Goal: Task Accomplishment & Management: Complete application form

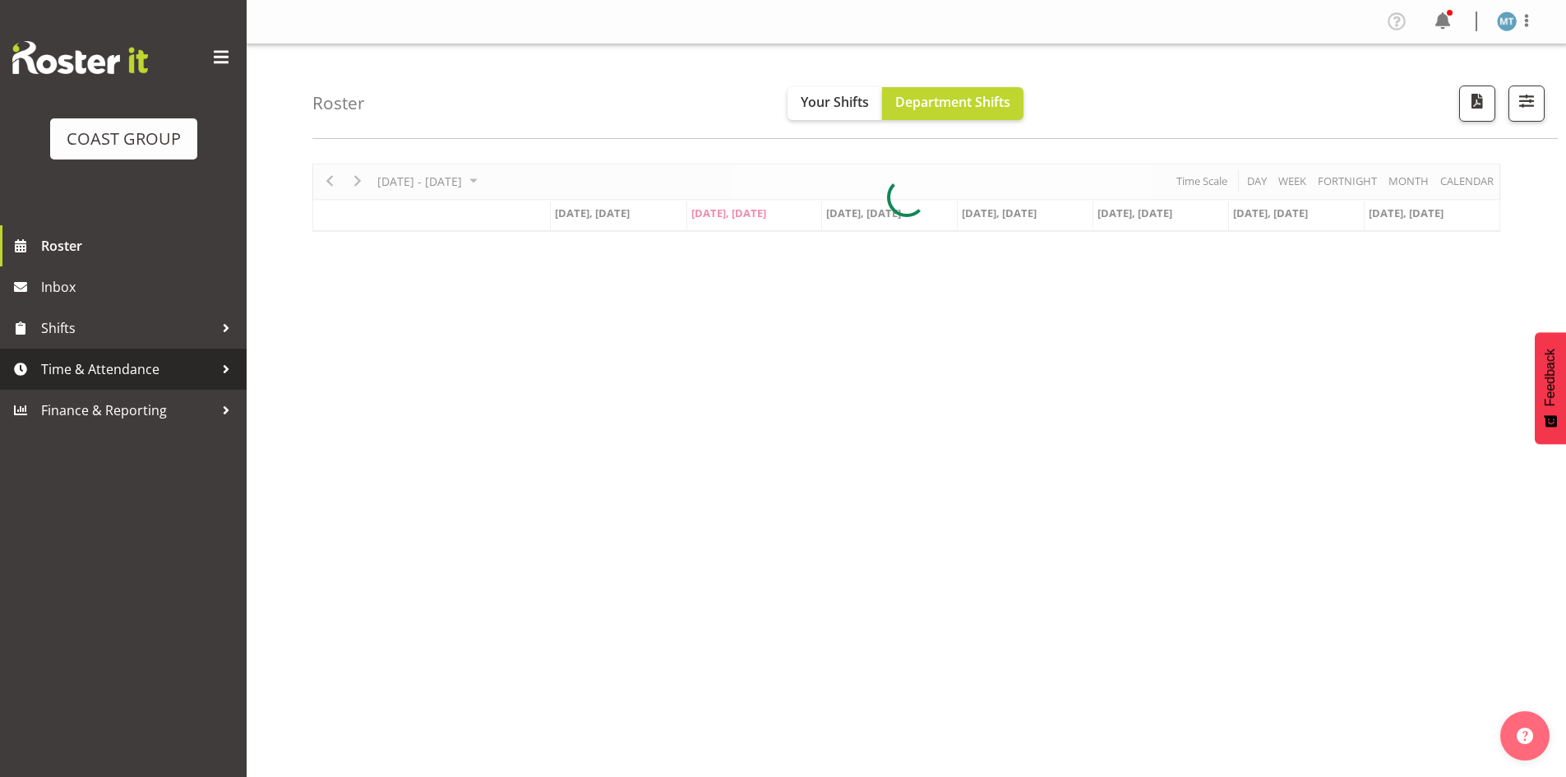
click at [153, 366] on span "Time & Attendance" at bounding box center [127, 369] width 173 height 25
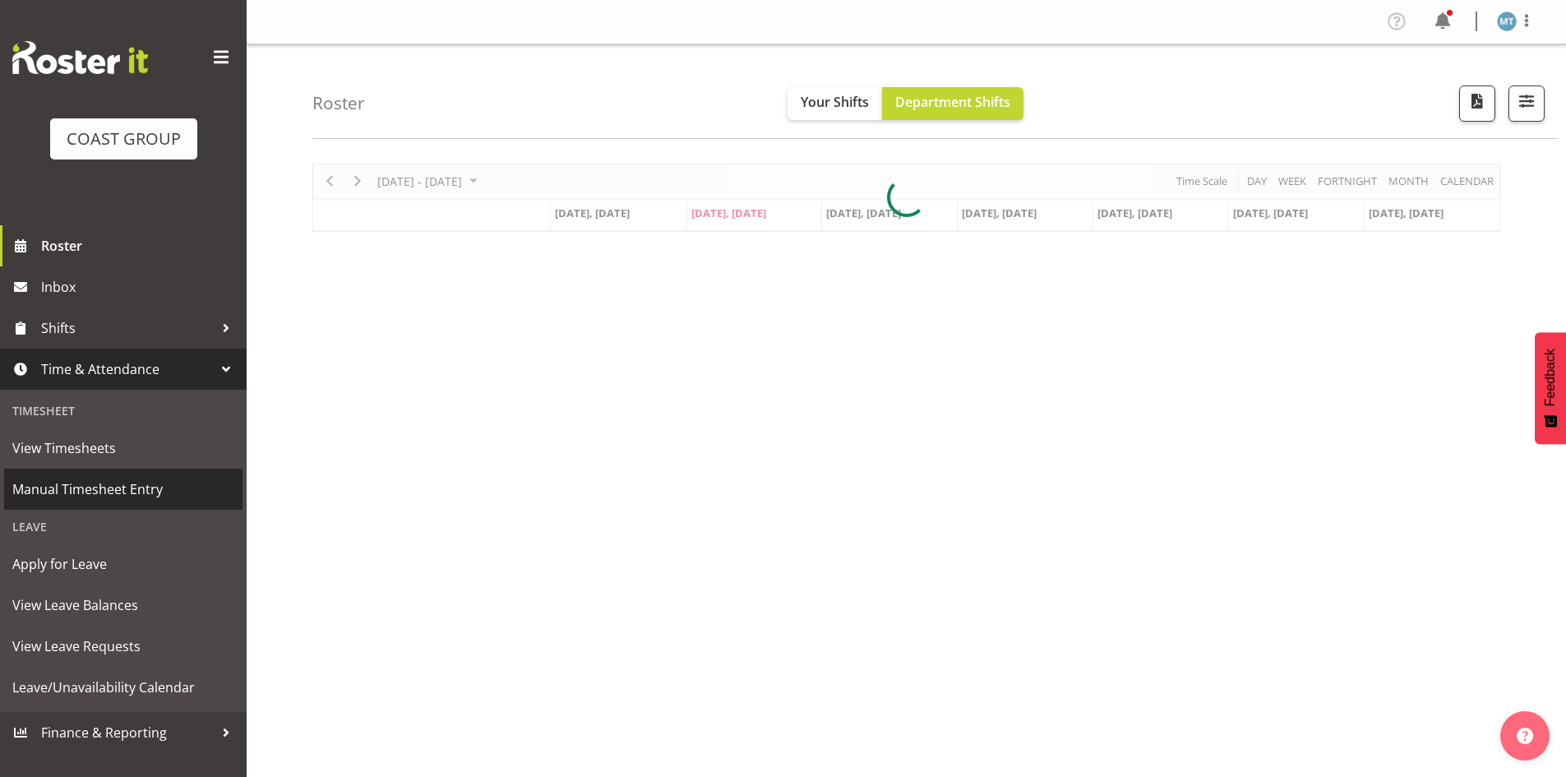
click at [165, 480] on span "Manual Timesheet Entry" at bounding box center [123, 489] width 222 height 25
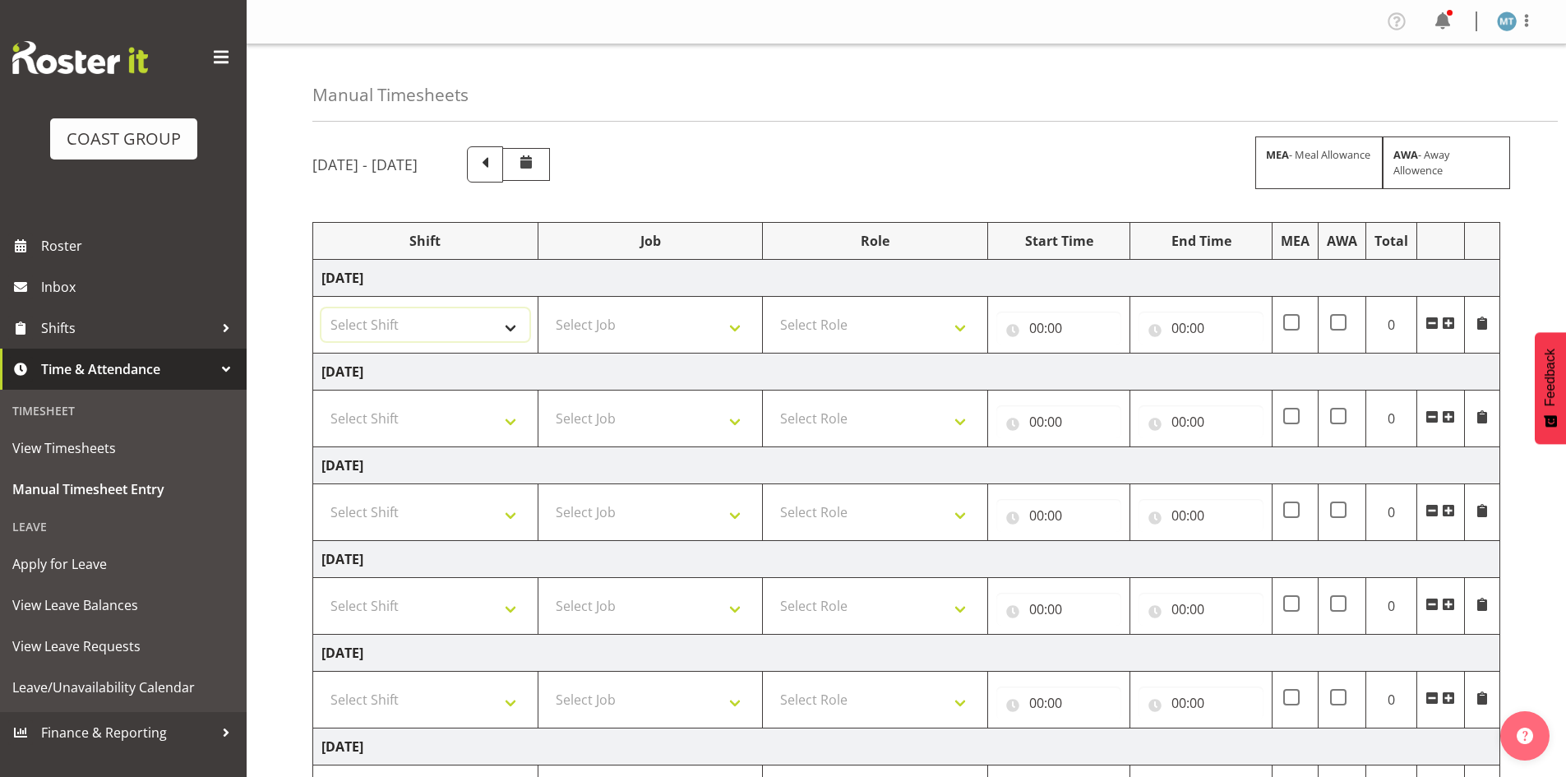
click at [503, 334] on select "Select Shift Assist Carlton EVents Assist Carlton EVents Assist Carlton Events …" at bounding box center [425, 324] width 208 height 33
select select "38155"
click at [321, 308] on select "Select Shift Assist Carlton EVents Assist Carlton EVents Assist Carlton Events …" at bounding box center [425, 324] width 208 height 33
click at [580, 317] on select "Select Job 1 Carlton Events 1 Carlton Hamilton 1 Carlton Wellington 1 EHS WAREH…" at bounding box center [651, 324] width 208 height 33
select select "69"
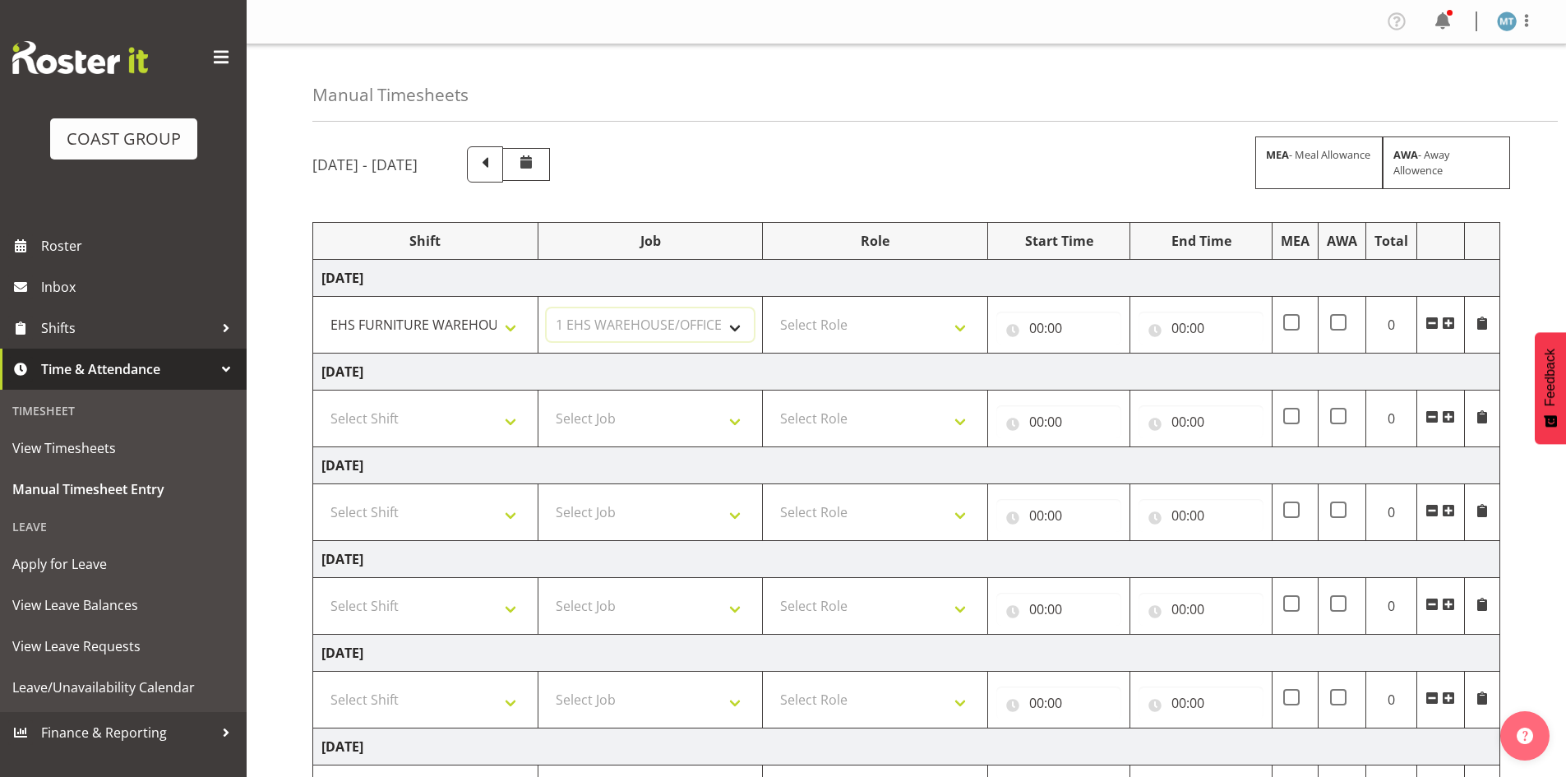
click at [547, 308] on select "Select Job 1 Carlton Events 1 Carlton Hamilton 1 Carlton Wellington 1 EHS WAREH…" at bounding box center [651, 324] width 208 height 33
click at [861, 320] on select "Select Role EHS AKL FURNITURE" at bounding box center [875, 324] width 208 height 33
select select "189"
click at [771, 308] on select "Select Role EHS AKL FURNITURE" at bounding box center [875, 324] width 208 height 33
click at [496, 416] on select "Select Shift Assist Carlton EVents Assist Carlton EVents Assist Carlton Events …" at bounding box center [425, 418] width 208 height 33
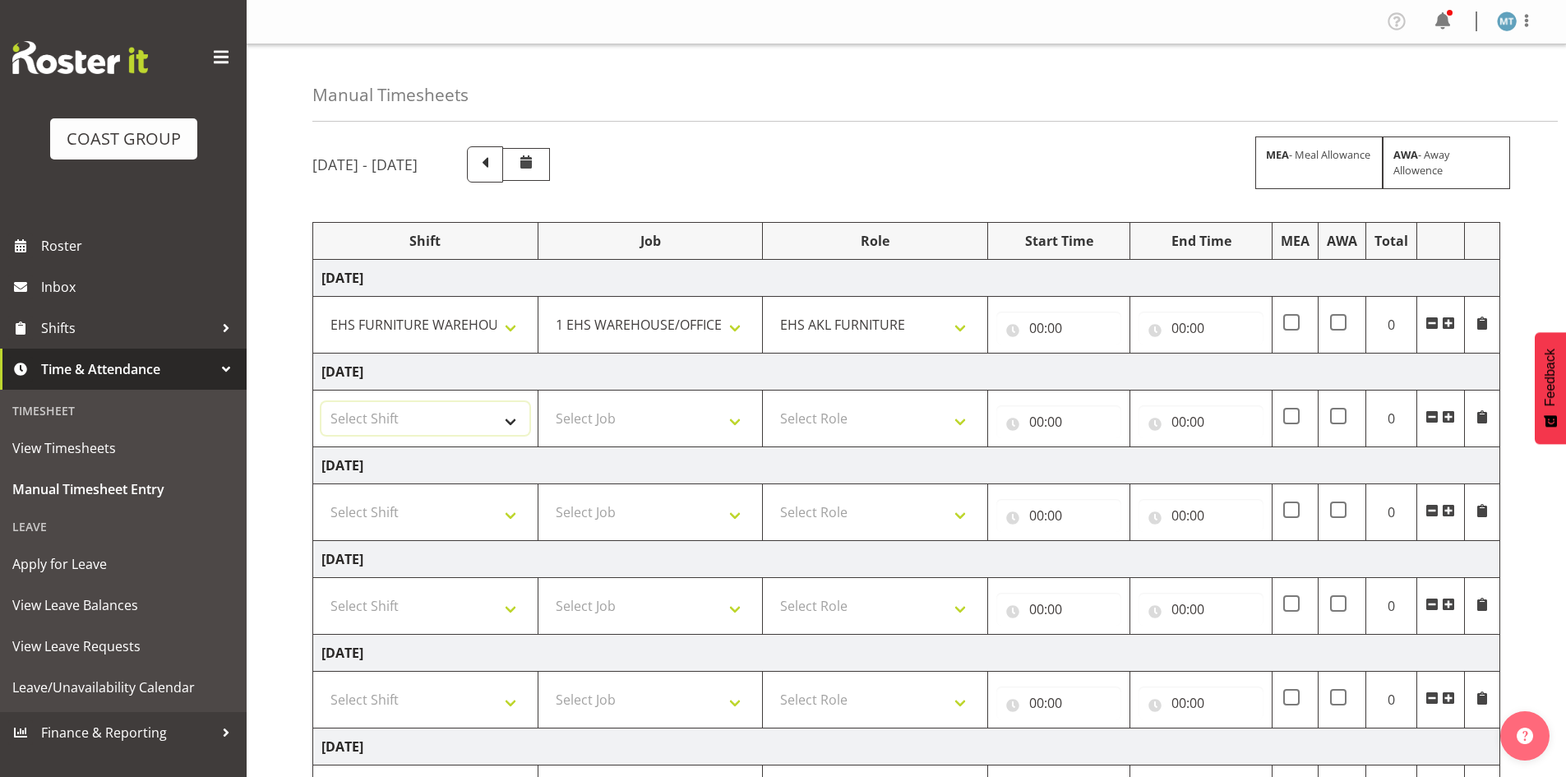
select select "38155"
click at [321, 402] on select "Select Shift Assist Carlton EVents Assist Carlton EVents Assist Carlton Events …" at bounding box center [425, 418] width 208 height 33
click at [564, 418] on select "Select Job 1 Carlton Events 1 Carlton Hamilton 1 Carlton Wellington 1 EHS WAREH…" at bounding box center [651, 418] width 208 height 33
select select "69"
click at [547, 402] on select "Select Job 1 Carlton Events 1 Carlton Hamilton 1 Carlton Wellington 1 EHS WAREH…" at bounding box center [651, 418] width 208 height 33
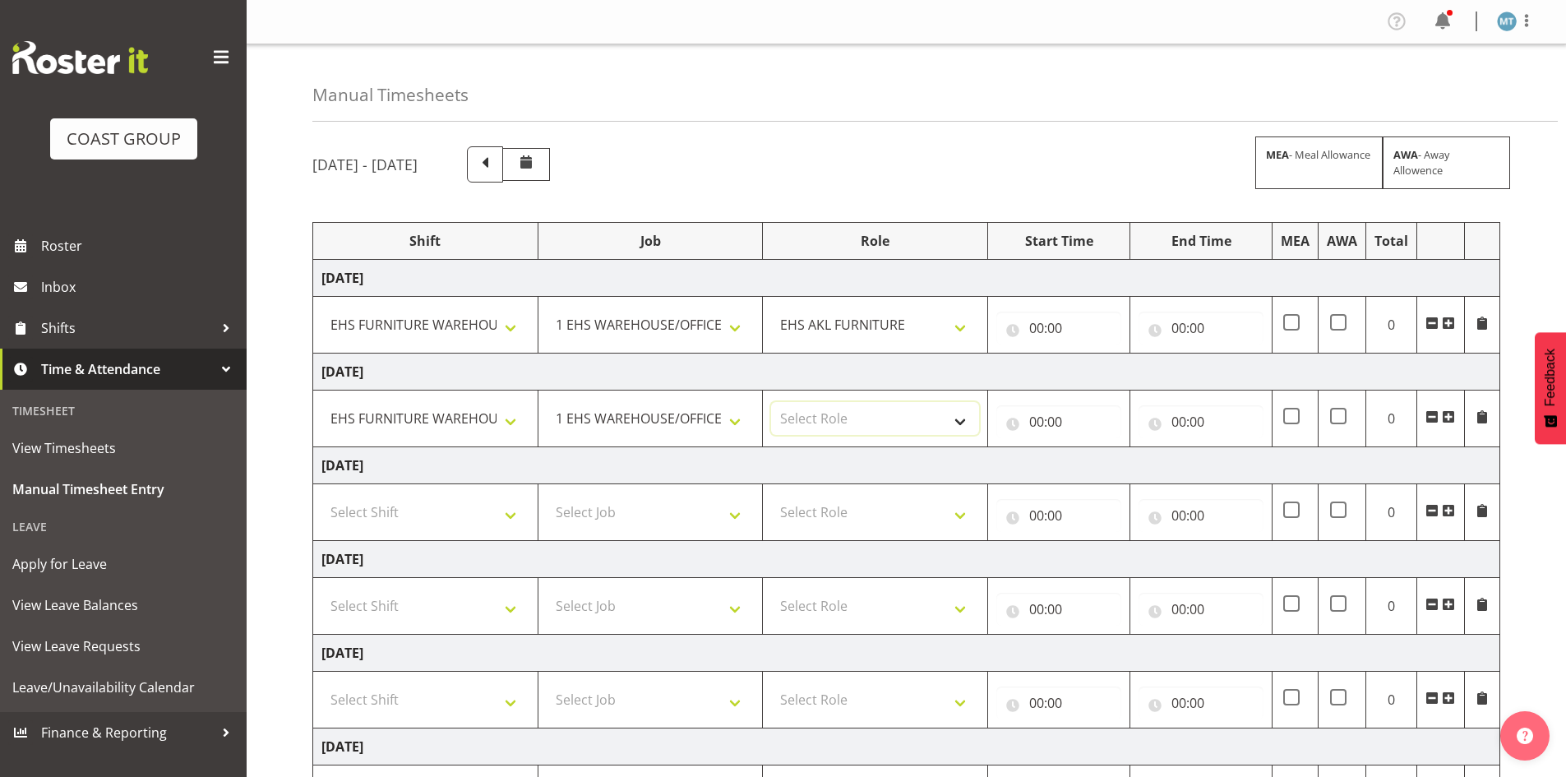
click at [808, 414] on select "Select Role EHS AKL FURNITURE" at bounding box center [875, 418] width 208 height 33
select select "189"
click at [771, 402] on select "Select Role EHS AKL FURNITURE" at bounding box center [875, 418] width 208 height 33
click at [424, 506] on select "Select Shift Assist Carlton EVents Assist Carlton EVents Assist Carlton Events …" at bounding box center [425, 512] width 208 height 33
select select "38155"
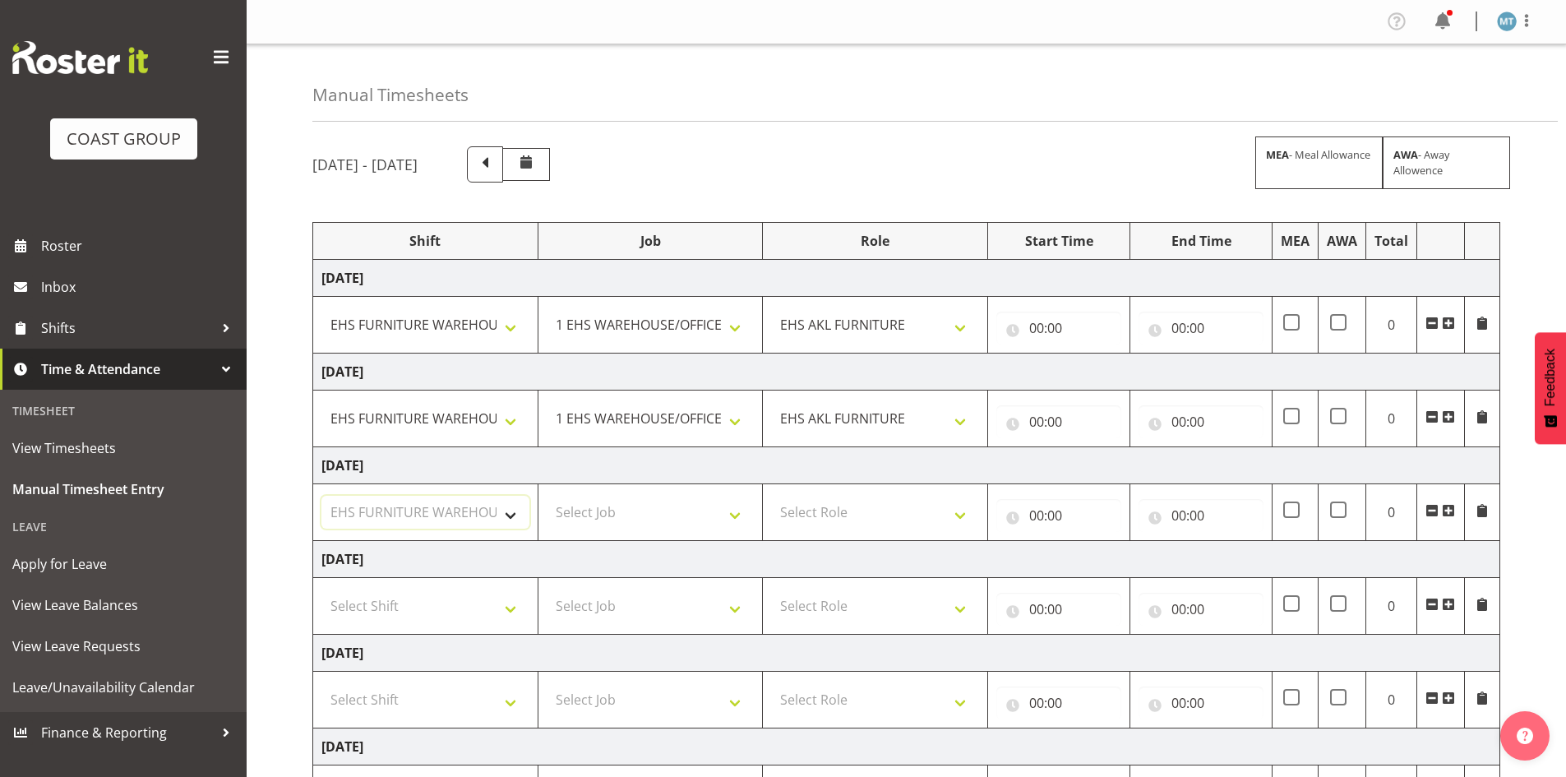
click at [321, 496] on select "Select Shift Assist Carlton EVents Assist Carlton EVents Assist Carlton Events …" at bounding box center [425, 512] width 208 height 33
click at [574, 518] on select "Select Job 1 Carlton Events 1 Carlton Hamilton 1 Carlton Wellington 1 EHS WAREH…" at bounding box center [651, 512] width 208 height 33
select select "69"
click at [547, 496] on select "Select Job 1 Carlton Events 1 Carlton Hamilton 1 Carlton Wellington 1 EHS WAREH…" at bounding box center [651, 512] width 208 height 33
click at [817, 518] on select "Select Role EHS AKL FURNITURE" at bounding box center [875, 512] width 208 height 33
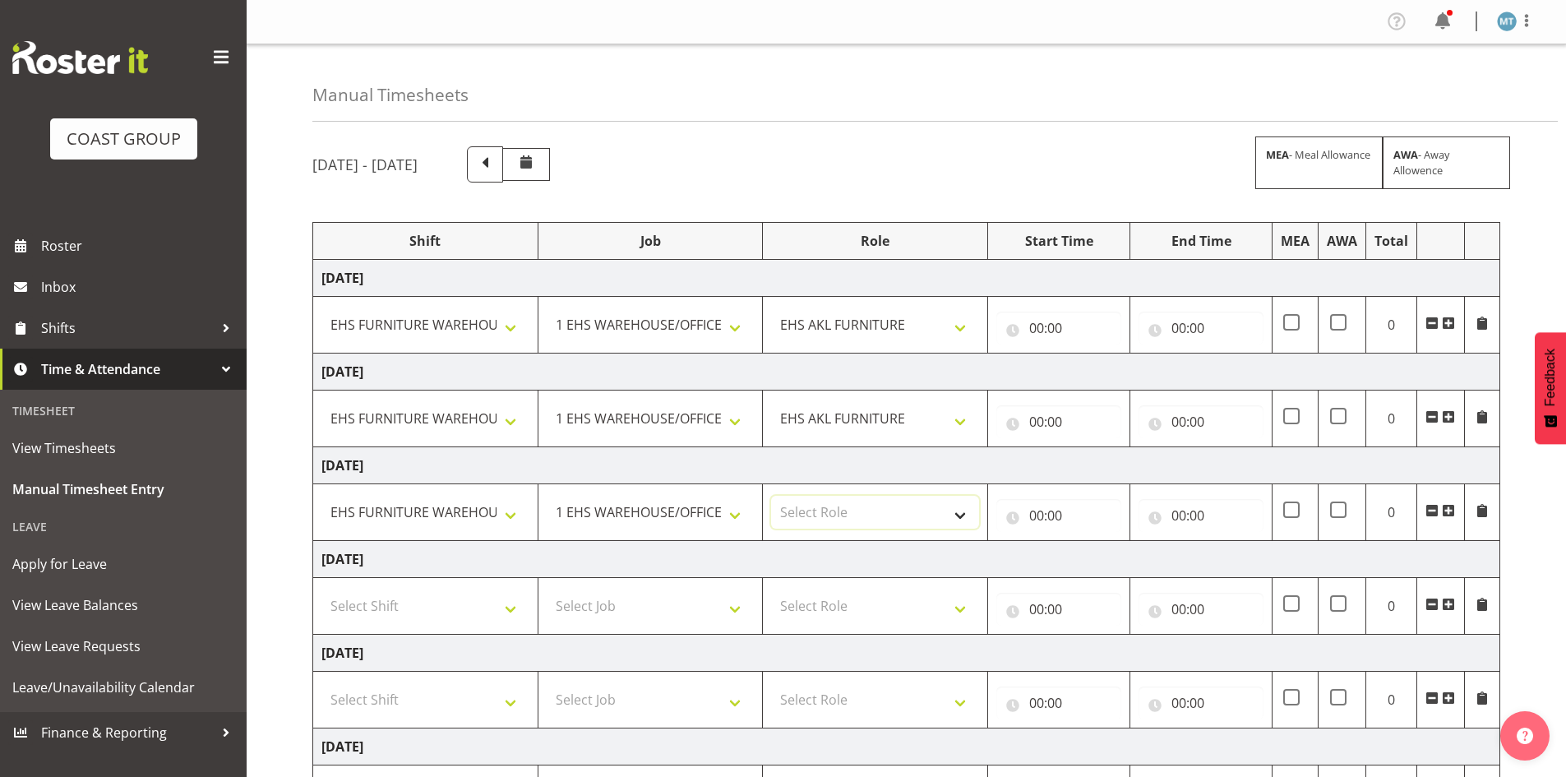
select select "189"
click at [771, 496] on select "Select Role EHS AKL FURNITURE" at bounding box center [875, 512] width 208 height 33
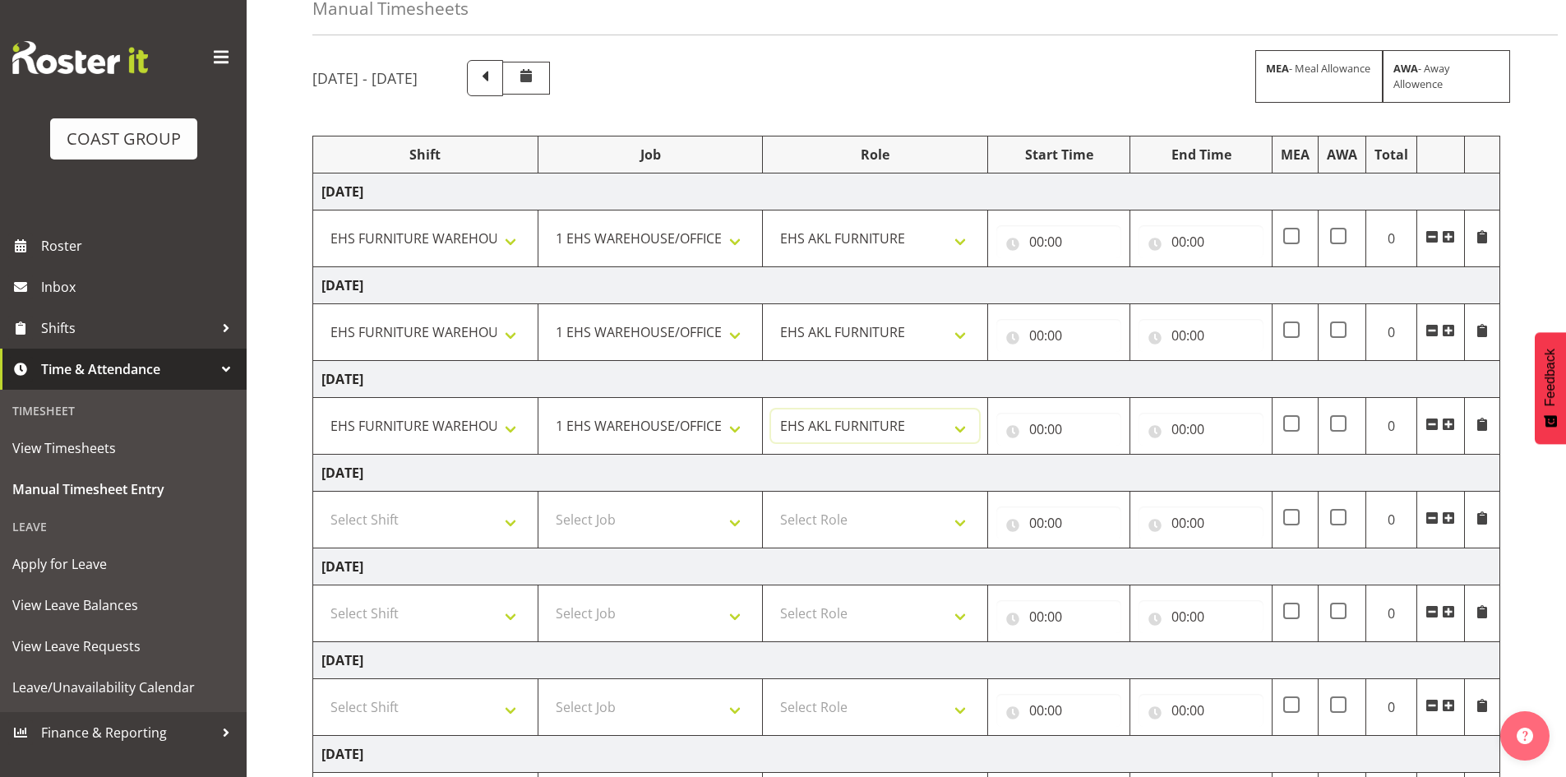
scroll to position [243, 0]
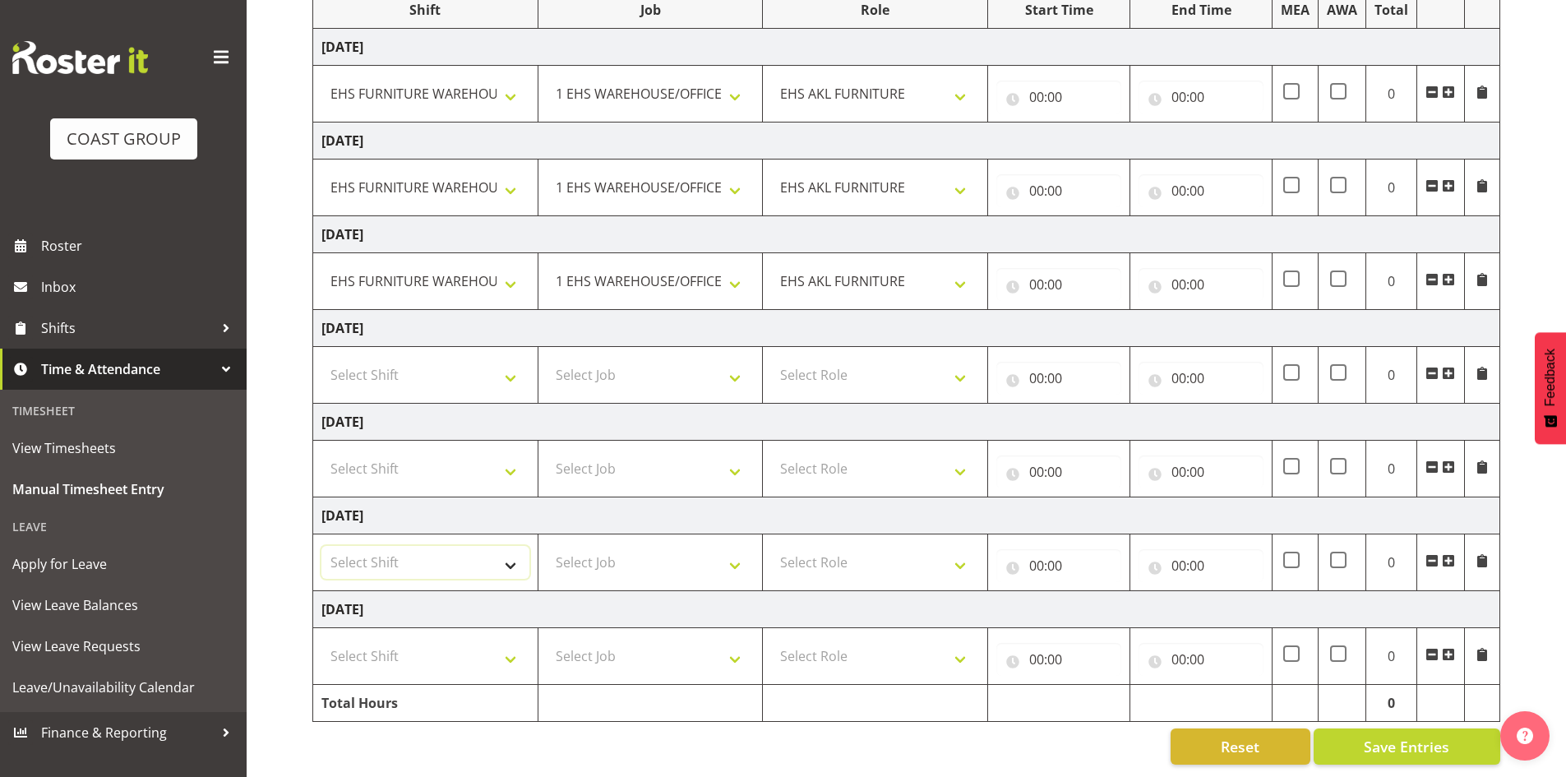
click at [478, 553] on select "Select Shift Assist Carlton EVents Assist Carlton EVents Assist Carlton Events …" at bounding box center [425, 562] width 208 height 33
select select "38155"
click at [321, 546] on select "Select Shift Assist Carlton EVents Assist Carlton EVents Assist Carlton Events …" at bounding box center [425, 562] width 208 height 33
click at [603, 556] on select "Select Job 1 Carlton Events 1 Carlton Hamilton 1 Carlton Wellington 1 EHS WAREH…" at bounding box center [651, 562] width 208 height 33
select select "69"
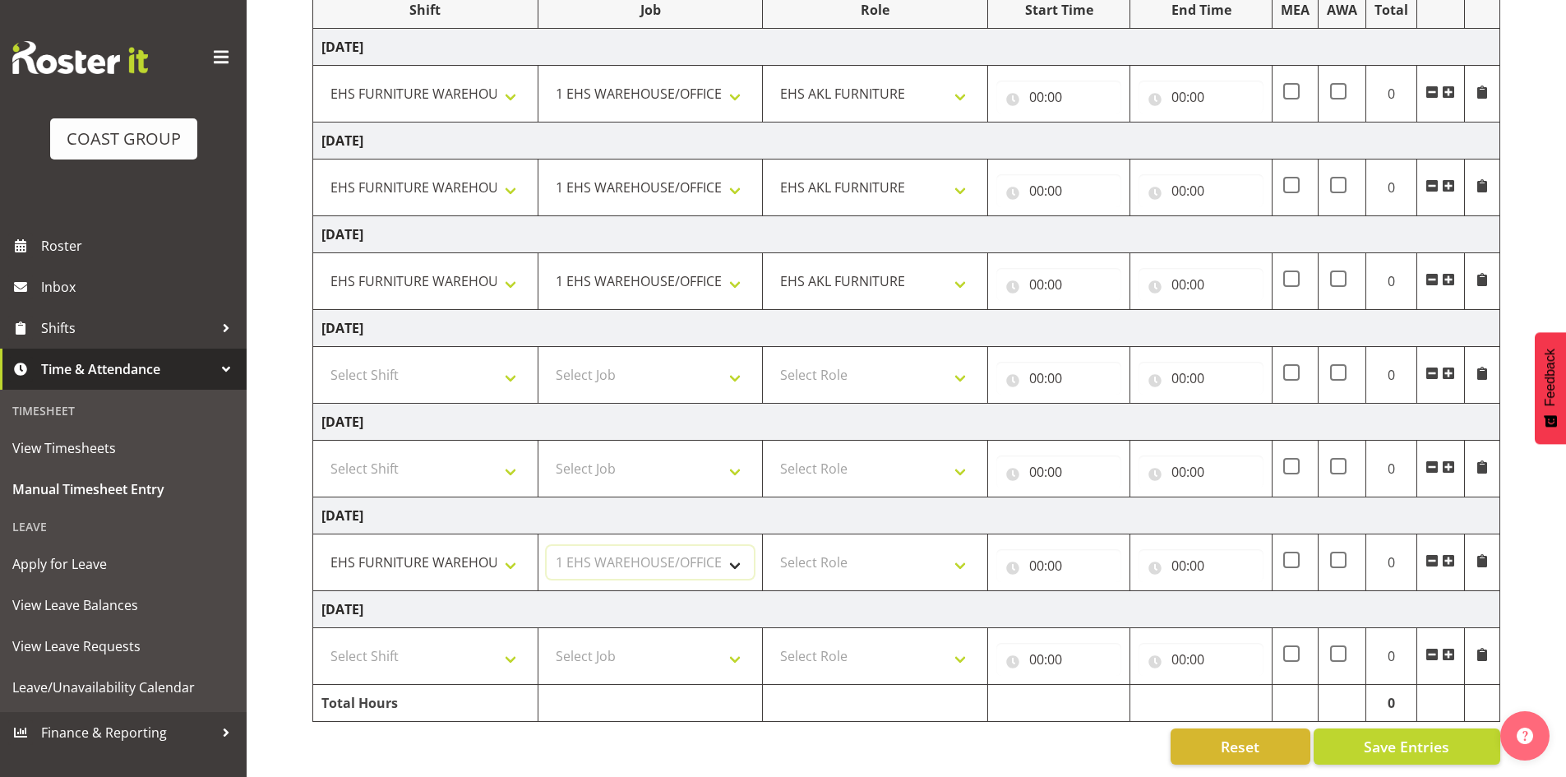
click at [547, 546] on select "Select Job 1 Carlton Events 1 Carlton Hamilton 1 Carlton Wellington 1 EHS WAREH…" at bounding box center [651, 562] width 208 height 33
click at [804, 552] on select "Select Role EHS AKL FURNITURE" at bounding box center [875, 562] width 208 height 33
select select "189"
click at [771, 546] on select "Select Role EHS AKL FURNITURE" at bounding box center [875, 562] width 208 height 33
click at [483, 645] on select "Select Shift Assist Carlton EVents Assist Carlton EVents Assist Carlton Events …" at bounding box center [425, 656] width 208 height 33
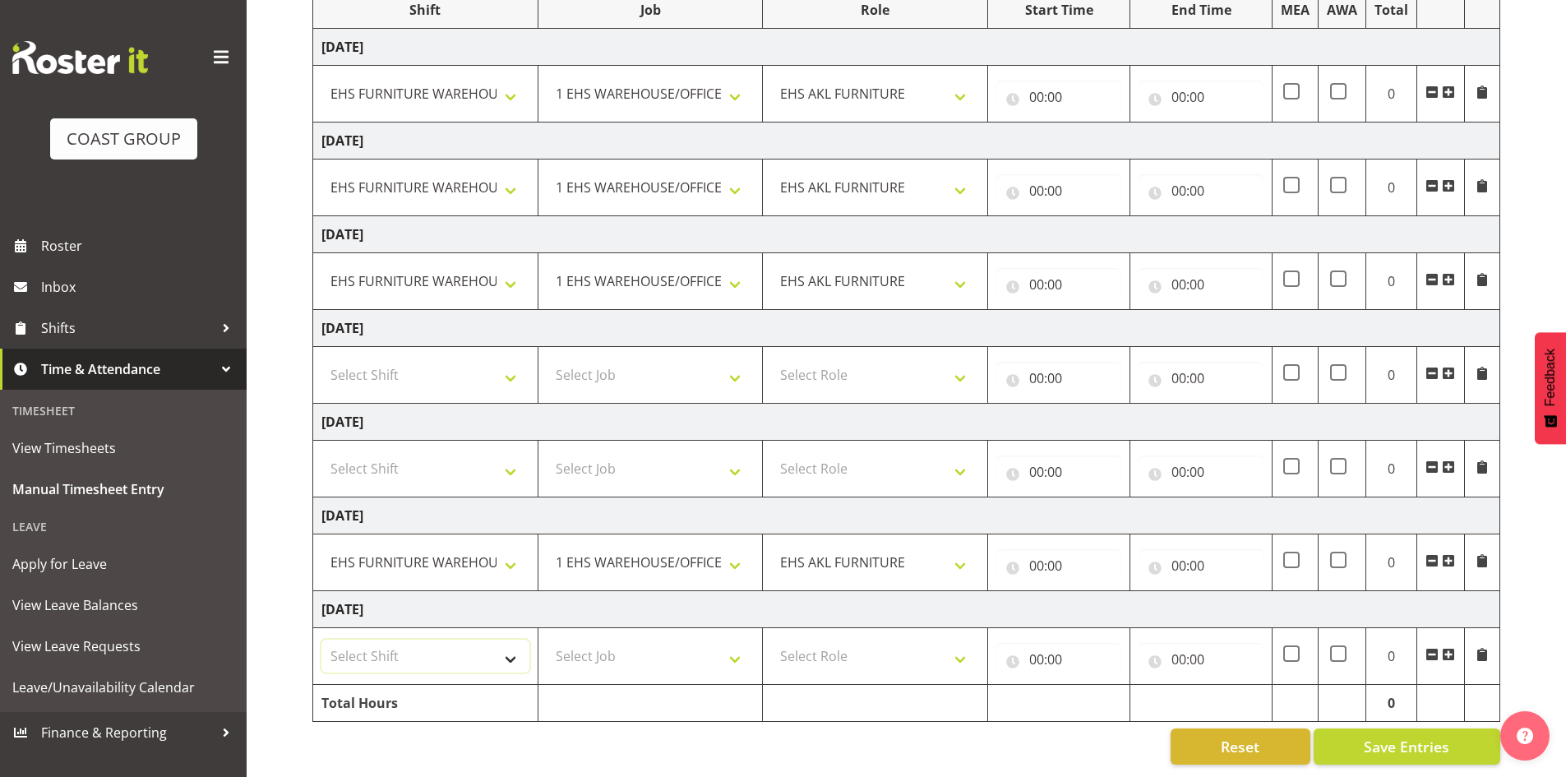
select select "38155"
click at [321, 640] on select "Select Shift Assist Carlton EVents Assist Carlton EVents Assist Carlton Events …" at bounding box center [425, 656] width 208 height 33
click at [584, 640] on select "Select Job 1 Carlton Events 1 Carlton Hamilton 1 Carlton Wellington 1 EHS WAREH…" at bounding box center [651, 656] width 208 height 33
select select "69"
click at [547, 640] on select "Select Job 1 Carlton Events 1 Carlton Hamilton 1 Carlton Wellington 1 EHS WAREH…" at bounding box center [651, 656] width 208 height 33
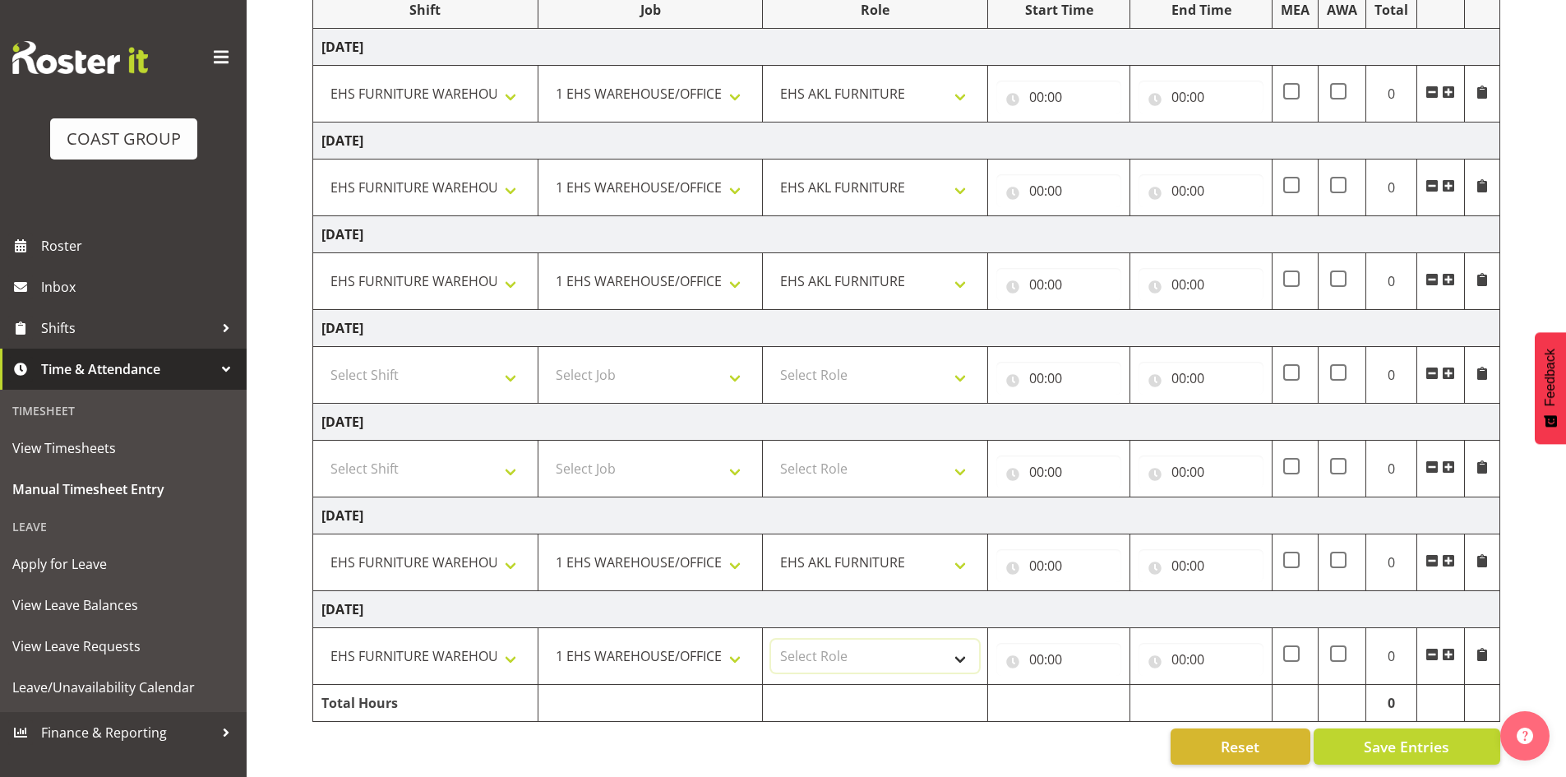
click at [836, 649] on select "Select Role EHS AKL FURNITURE" at bounding box center [875, 656] width 208 height 33
select select "189"
click at [771, 640] on select "Select Role EHS AKL FURNITURE" at bounding box center [875, 656] width 208 height 33
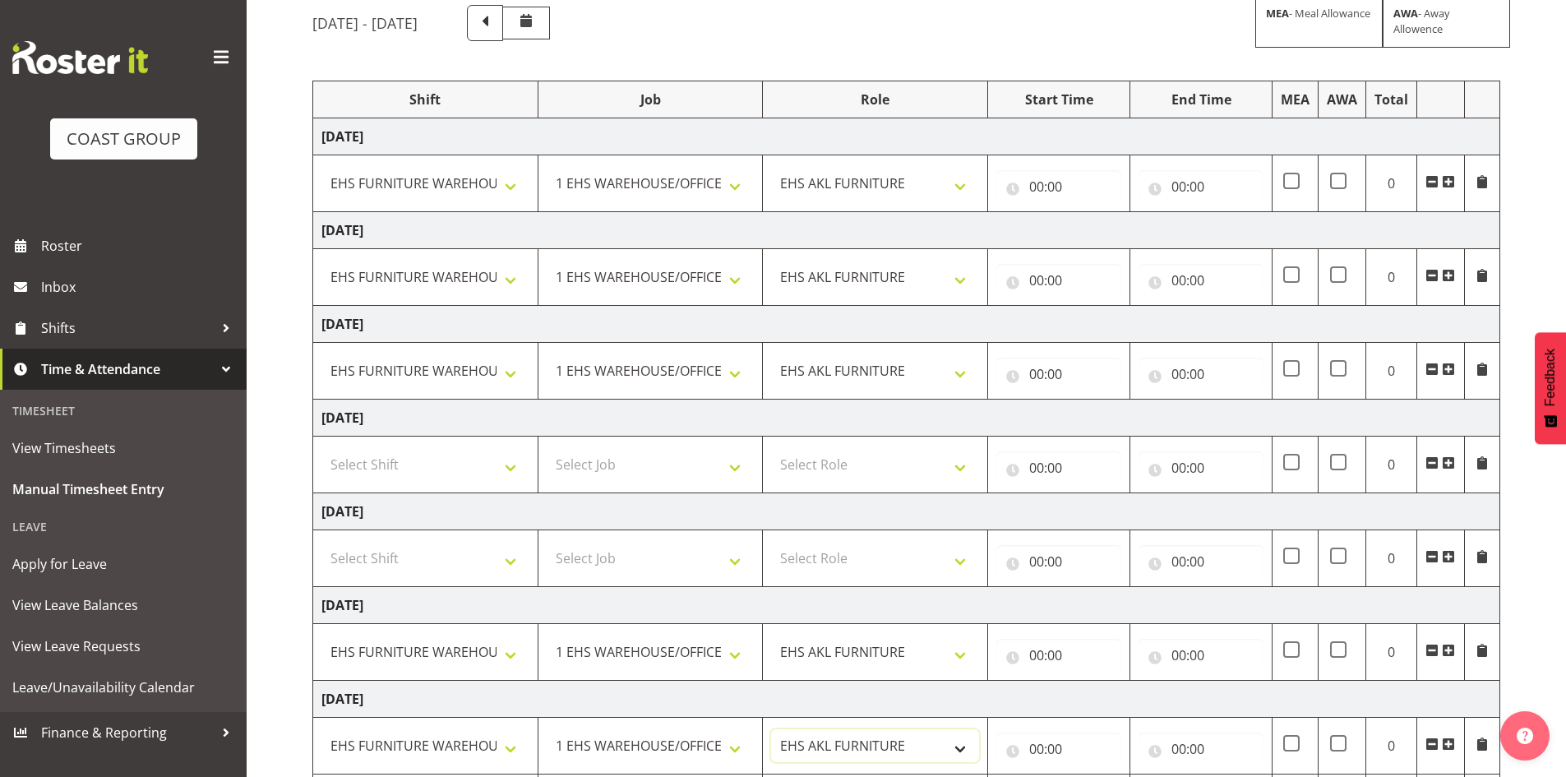
scroll to position [0, 0]
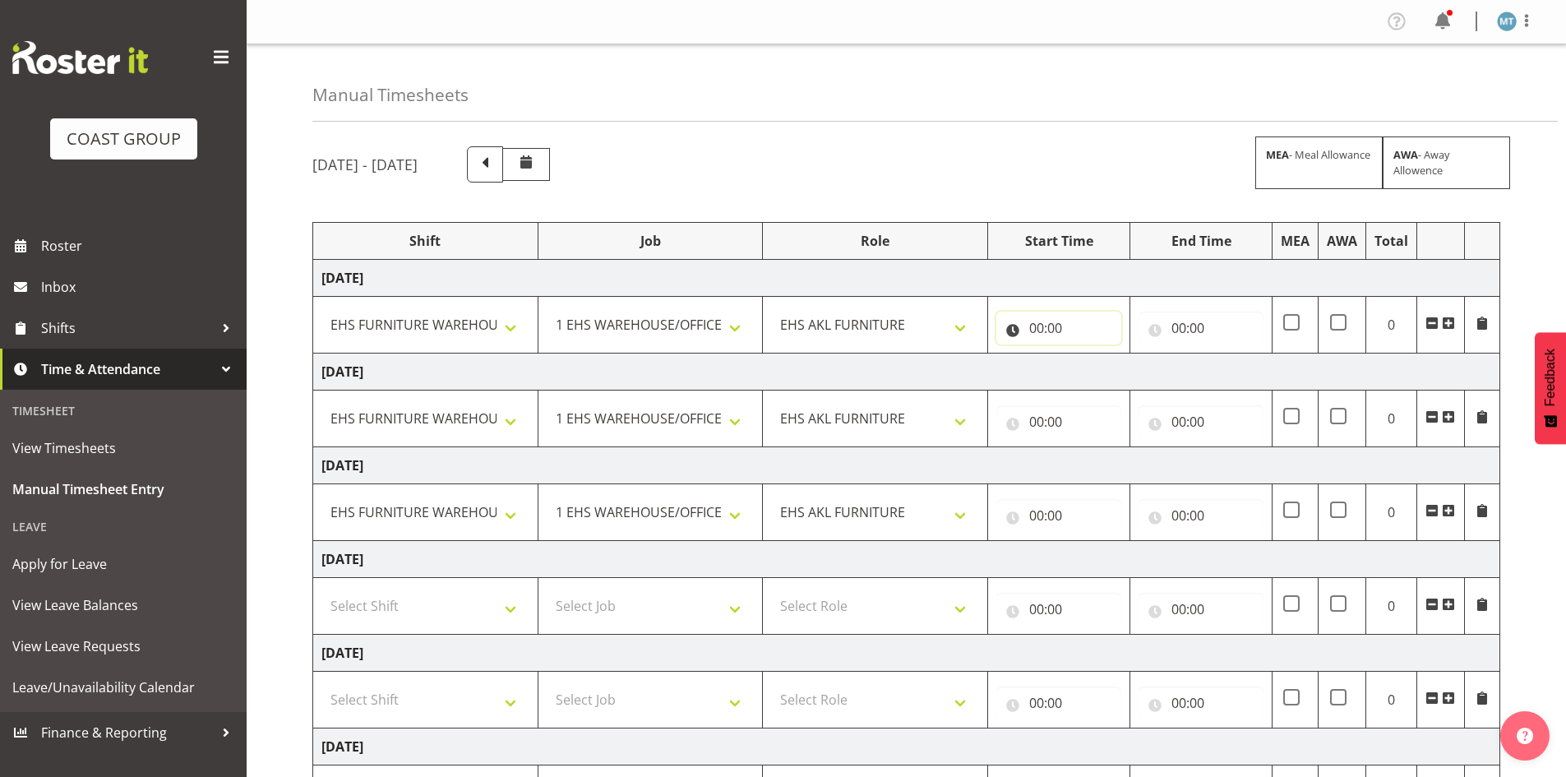
click at [1044, 326] on input "00:00" at bounding box center [1058, 328] width 125 height 33
click at [1115, 367] on select "00 01 02 03 04 05 06 07 08 09 10 11 12 13 14 15 16 17 18 19 20 21 22 23" at bounding box center [1108, 370] width 37 height 33
select select "7"
click at [1090, 354] on select "00 01 02 03 04 05 06 07 08 09 10 11 12 13 14 15 16 17 18 19 20 21 22 23" at bounding box center [1108, 370] width 37 height 33
type input "07:00"
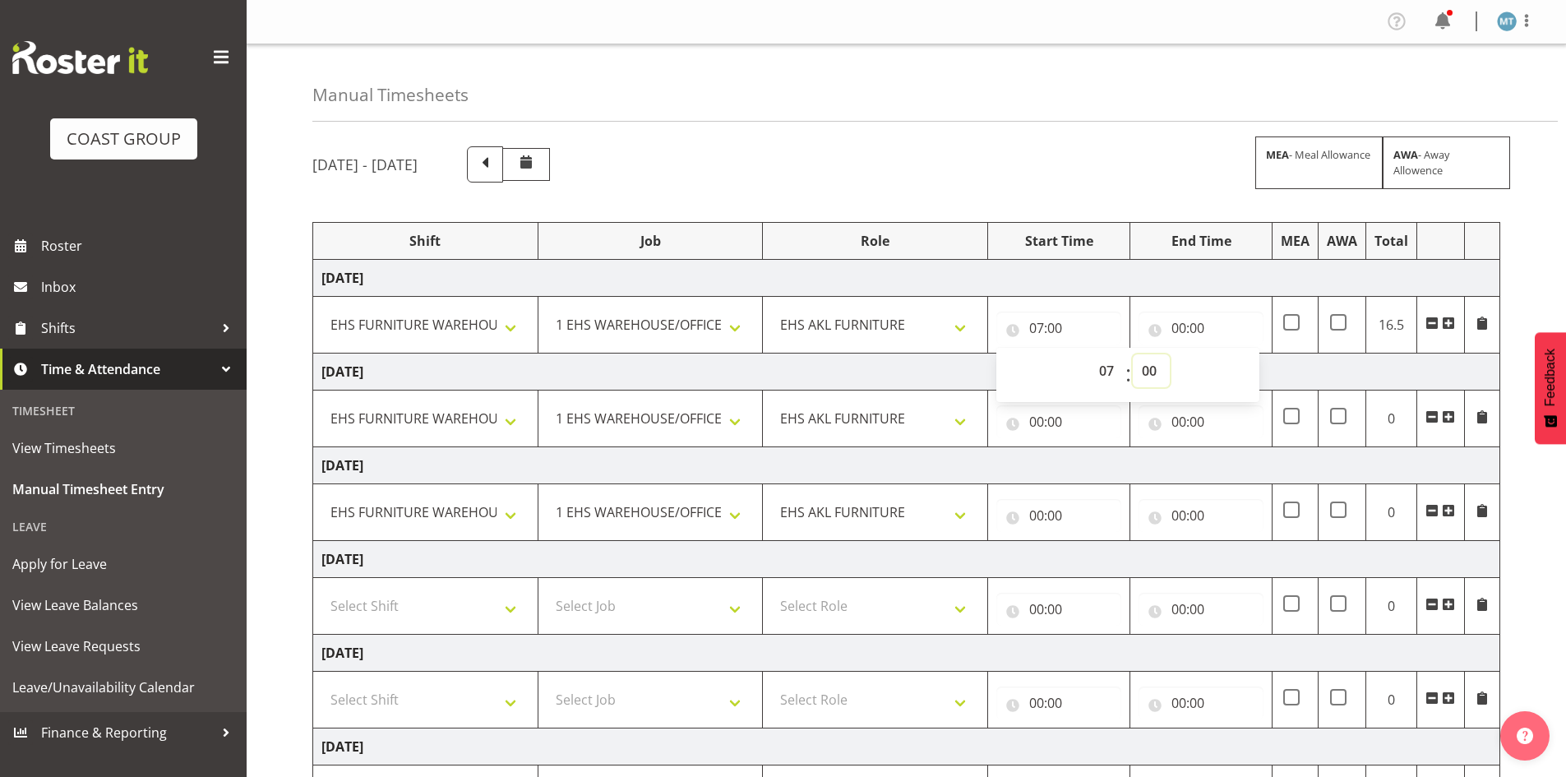
click at [1146, 365] on select "00 01 02 03 04 05 06 07 08 09 10 11 12 13 14 15 16 17 18 19 20 21 22 23 24 25 2…" at bounding box center [1151, 370] width 37 height 33
select select "30"
click at [1133, 354] on select "00 01 02 03 04 05 06 07 08 09 10 11 12 13 14 15 16 17 18 19 20 21 22 23 24 25 2…" at bounding box center [1151, 370] width 37 height 33
type input "07:30"
click at [1175, 320] on input "00:00" at bounding box center [1200, 328] width 125 height 33
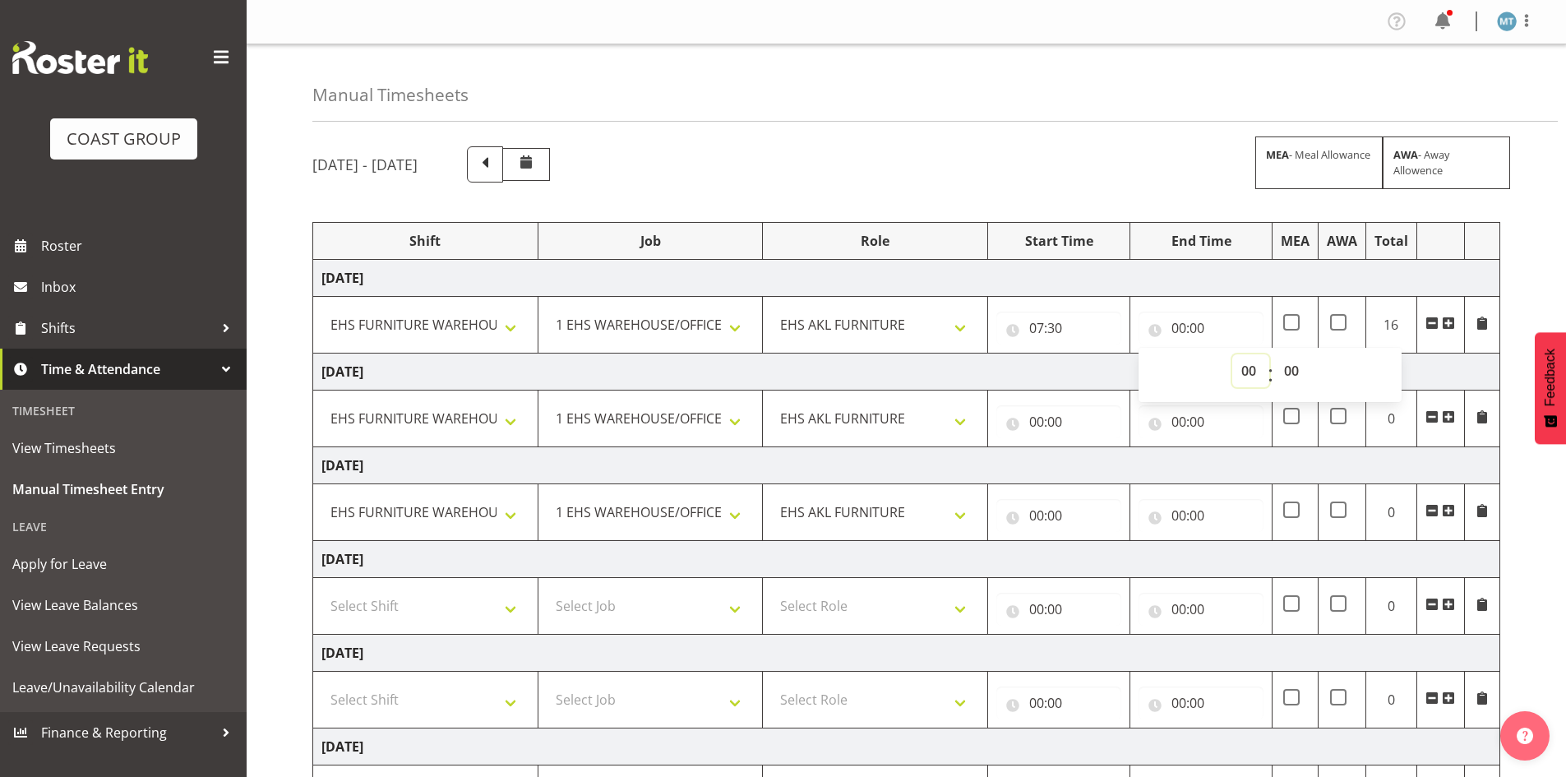
click at [1254, 367] on select "00 01 02 03 04 05 06 07 08 09 10 11 12 13 14 15 16 17 18 19 20 21 22 23" at bounding box center [1250, 370] width 37 height 33
select select "16"
click at [1232, 354] on select "00 01 02 03 04 05 06 07 08 09 10 11 12 13 14 15 16 17 18 19 20 21 22 23" at bounding box center [1250, 370] width 37 height 33
type input "16:00"
click at [1242, 364] on select "00 01 02 03 04 05 06 07 08 09 10 11 12 13 14 15 16 17 18 19 20 21 22 23" at bounding box center [1250, 370] width 37 height 33
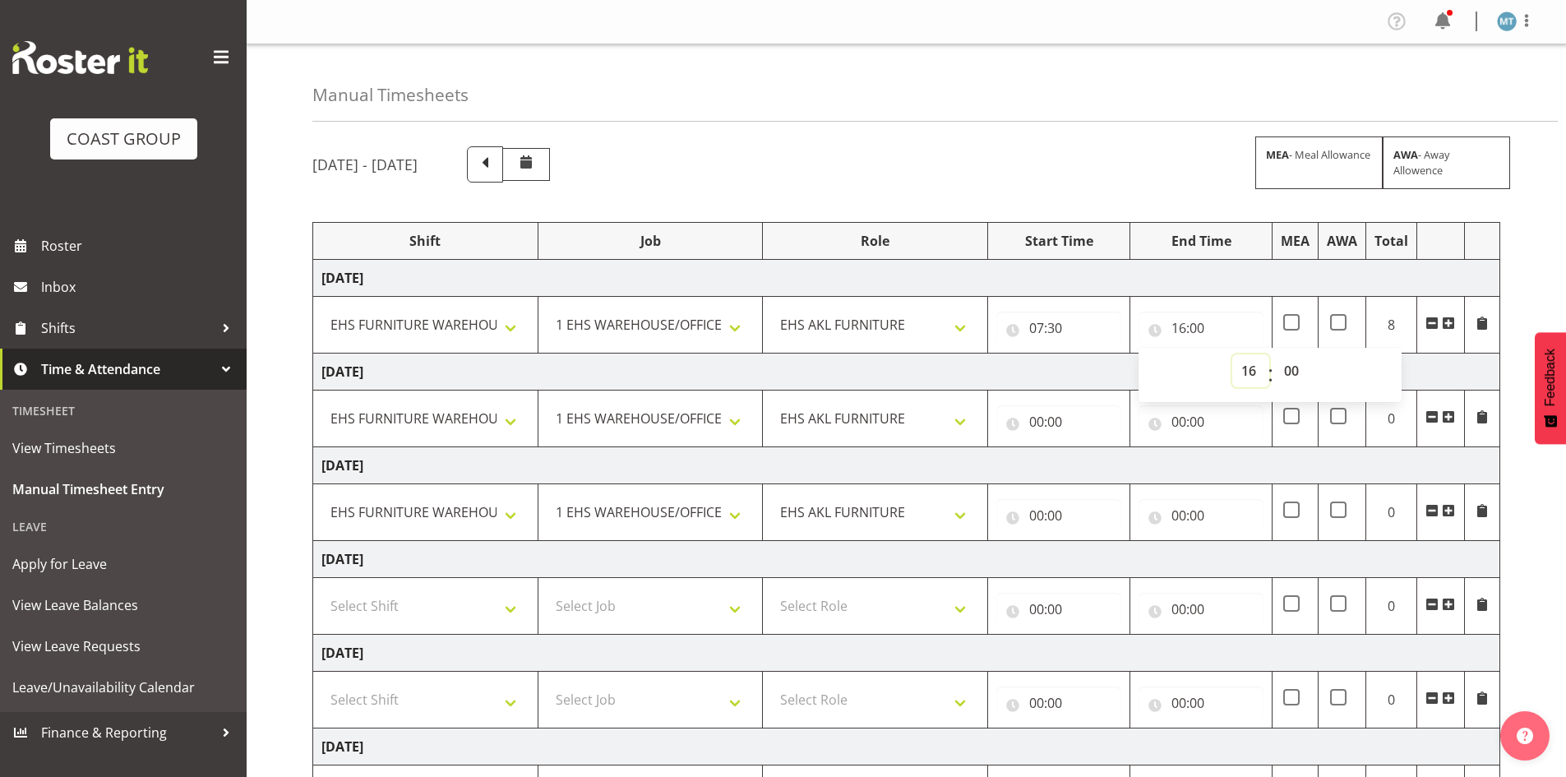
select select "17"
click at [1232, 354] on select "00 01 02 03 04 05 06 07 08 09 10 11 12 13 14 15 16 17 18 19 20 21 22 23" at bounding box center [1250, 370] width 37 height 33
type input "17:00"
click at [1105, 367] on td "Thursday 2nd October 2025" at bounding box center [906, 371] width 1187 height 37
click at [1040, 328] on input "07:30" at bounding box center [1058, 328] width 125 height 33
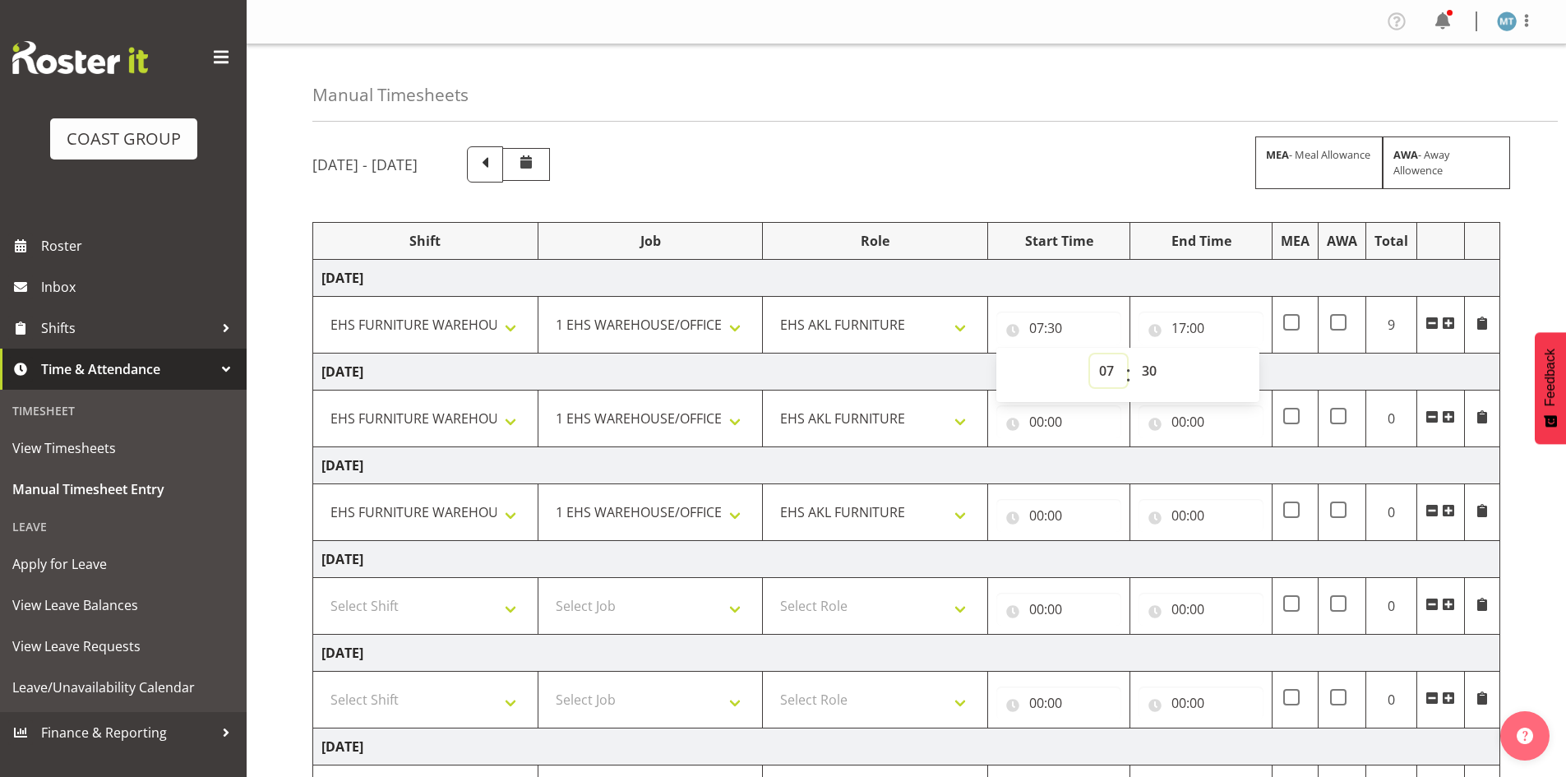
click at [1116, 374] on select "00 01 02 03 04 05 06 07 08 09 10 11 12 13 14 15 16 17 18 19 20 21 22 23" at bounding box center [1108, 370] width 37 height 33
select select "8"
click at [1090, 354] on select "00 01 02 03 04 05 06 07 08 09 10 11 12 13 14 15 16 17 18 19 20 21 22 23" at bounding box center [1108, 370] width 37 height 33
type input "08:30"
click at [1138, 368] on select "00 01 02 03 04 05 06 07 08 09 10 11 12 13 14 15 16 17 18 19 20 21 22 23 24 25 2…" at bounding box center [1151, 370] width 37 height 33
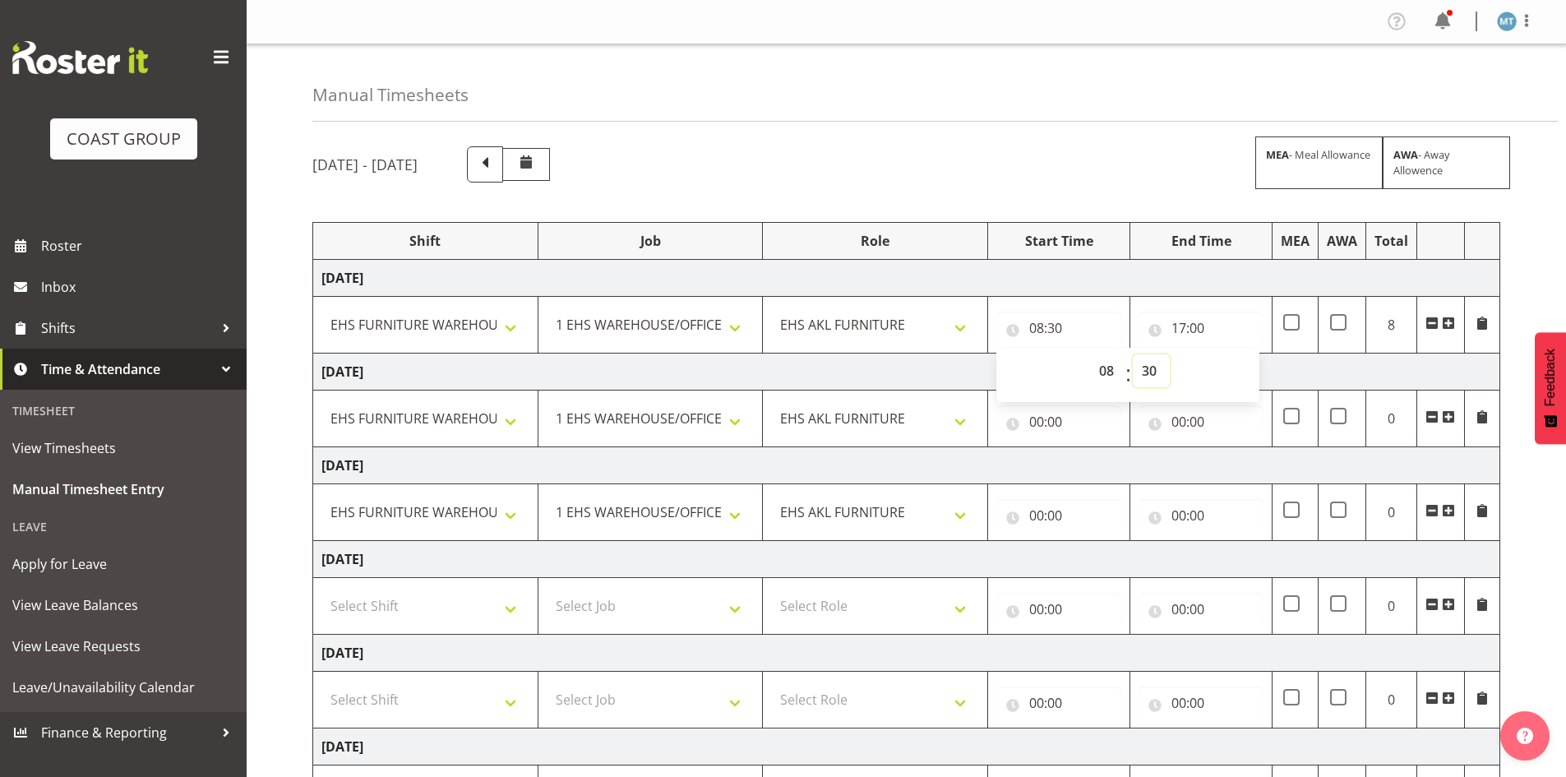
select select "0"
click at [1133, 354] on select "00 01 02 03 04 05 06 07 08 09 10 11 12 13 14 15 16 17 18 19 20 21 22 23 24 25 2…" at bounding box center [1151, 370] width 37 height 33
type input "08:00"
click at [1274, 359] on td "Thursday 2nd October 2025" at bounding box center [906, 371] width 1187 height 37
click at [1041, 416] on input "00:00" at bounding box center [1058, 421] width 125 height 33
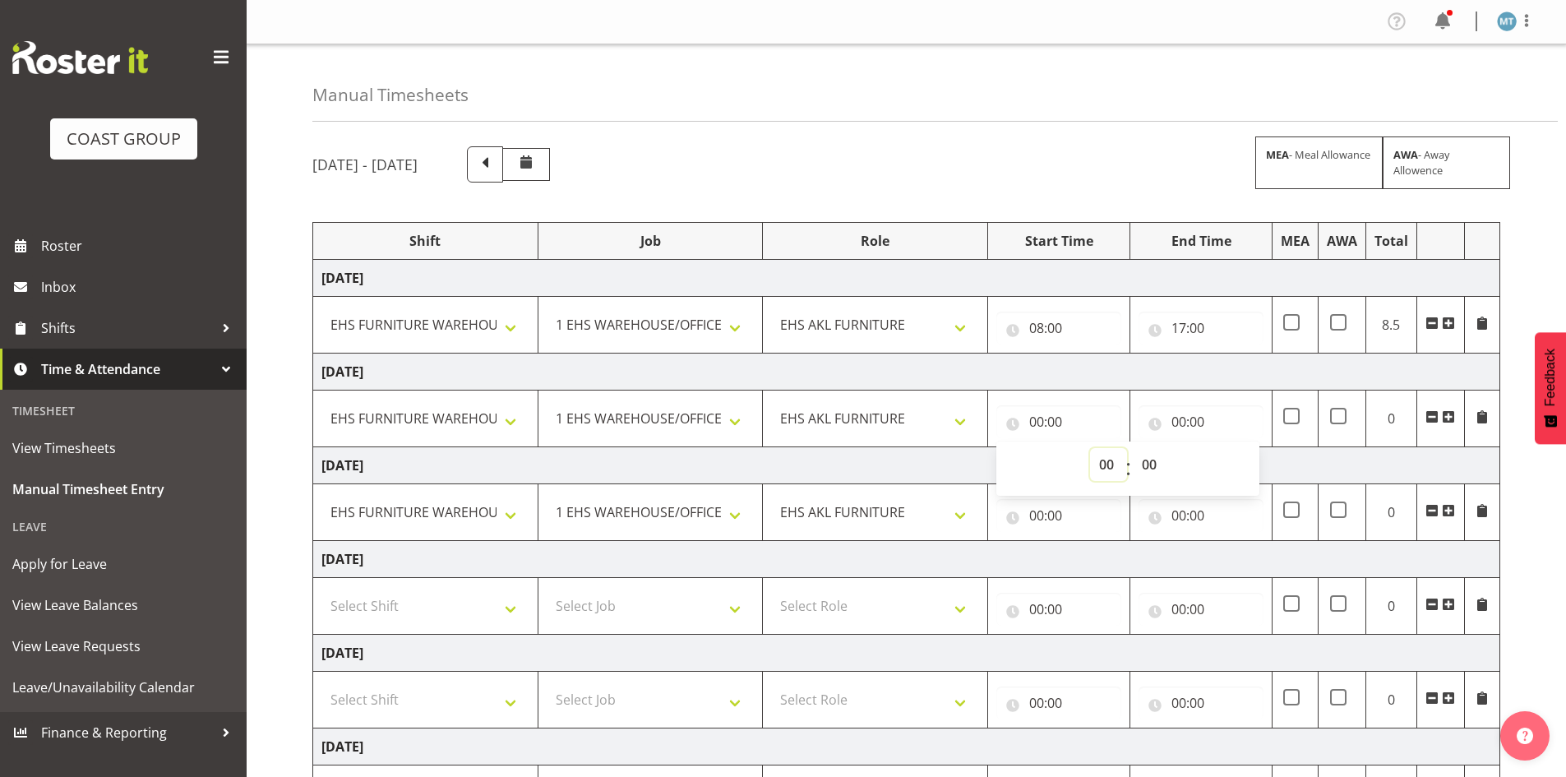
click at [1098, 465] on select "00 01 02 03 04 05 06 07 08 09 10 11 12 13 14 15 16 17 18 19 20 21 22 23" at bounding box center [1108, 464] width 37 height 33
select select "7"
click at [1090, 448] on select "00 01 02 03 04 05 06 07 08 09 10 11 12 13 14 15 16 17 18 19 20 21 22 23" at bounding box center [1108, 464] width 37 height 33
type input "07:00"
click at [1143, 469] on select "00 01 02 03 04 05 06 07 08 09 10 11 12 13 14 15 16 17 18 19 20 21 22 23 24 25 2…" at bounding box center [1151, 464] width 37 height 33
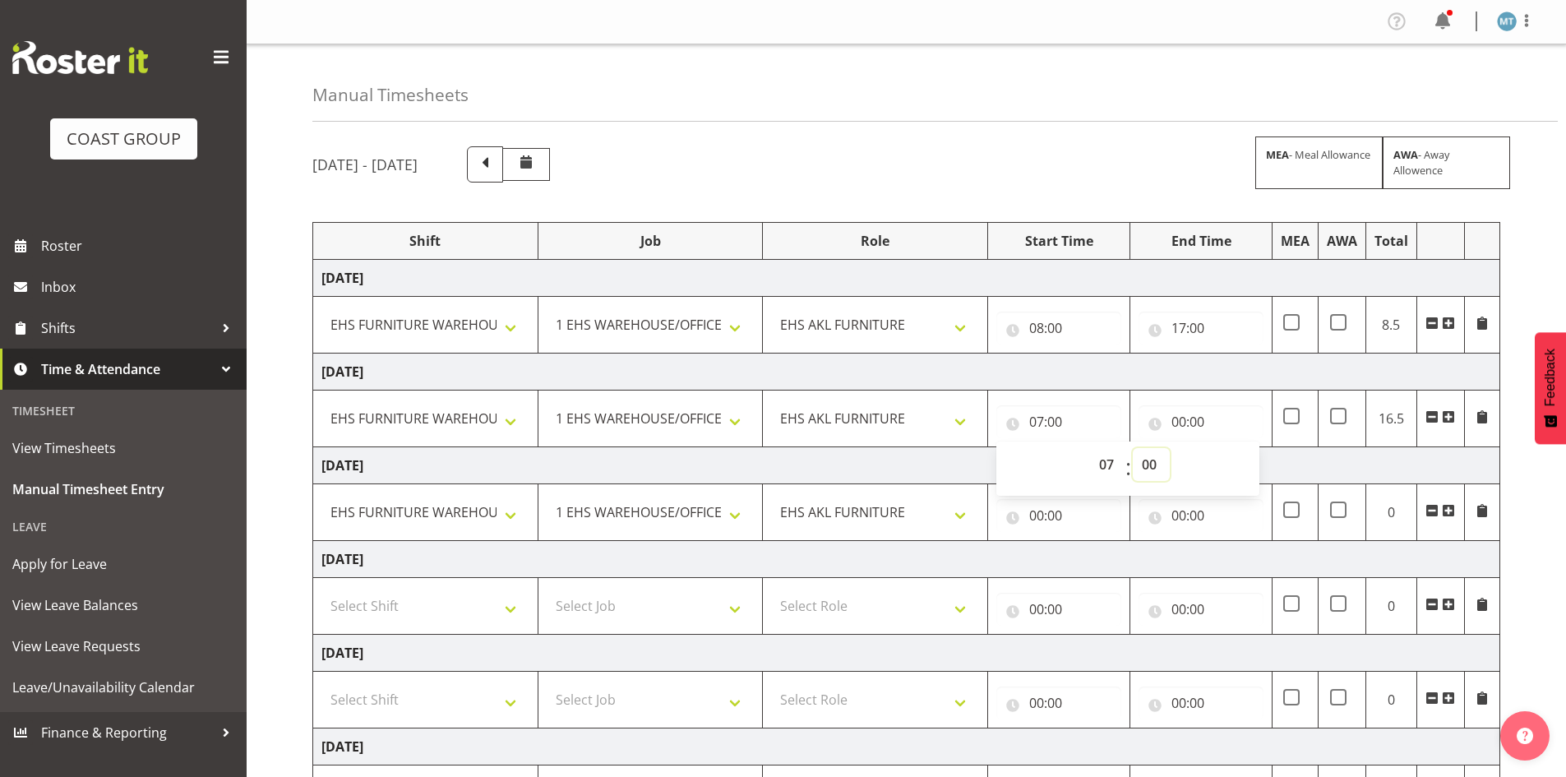
select select "30"
click at [1133, 448] on select "00 01 02 03 04 05 06 07 08 09 10 11 12 13 14 15 16 17 18 19 20 21 22 23 24 25 2…" at bounding box center [1151, 464] width 37 height 33
type input "07:30"
click at [1187, 421] on input "00:00" at bounding box center [1200, 421] width 125 height 33
click at [1244, 464] on select "00 01 02 03 04 05 06 07 08 09 10 11 12 13 14 15 16 17 18 19 20 21 22 23" at bounding box center [1250, 464] width 37 height 33
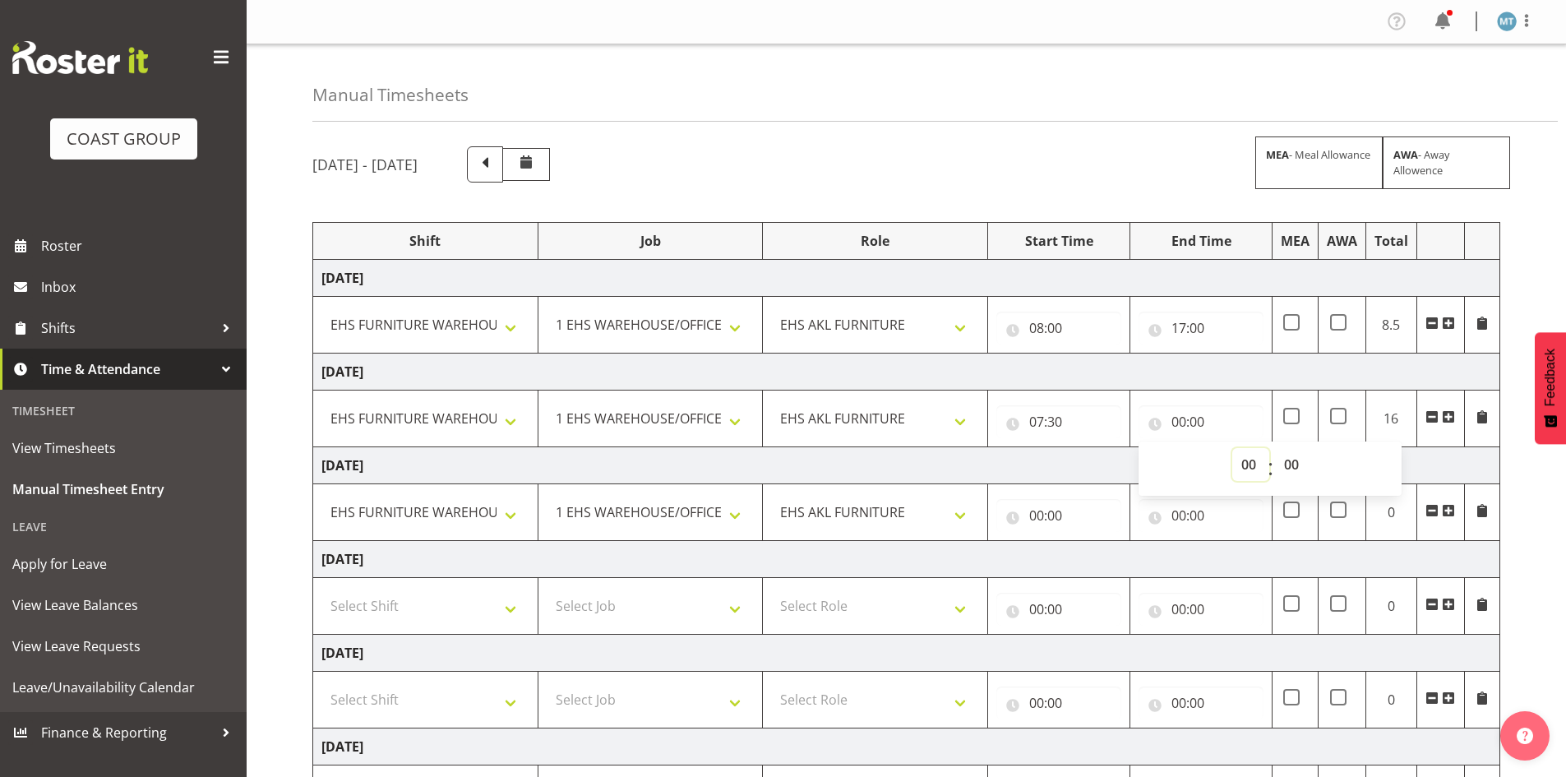
select select "17"
click at [1232, 448] on select "00 01 02 03 04 05 06 07 08 09 10 11 12 13 14 15 16 17 18 19 20 21 22 23" at bounding box center [1250, 464] width 37 height 33
type input "17:00"
click at [1044, 418] on input "07:30" at bounding box center [1058, 421] width 125 height 33
click at [1115, 461] on select "00 01 02 03 04 05 06 07 08 09 10 11 12 13 14 15 16 17 18 19 20 21 22 23" at bounding box center [1108, 464] width 37 height 33
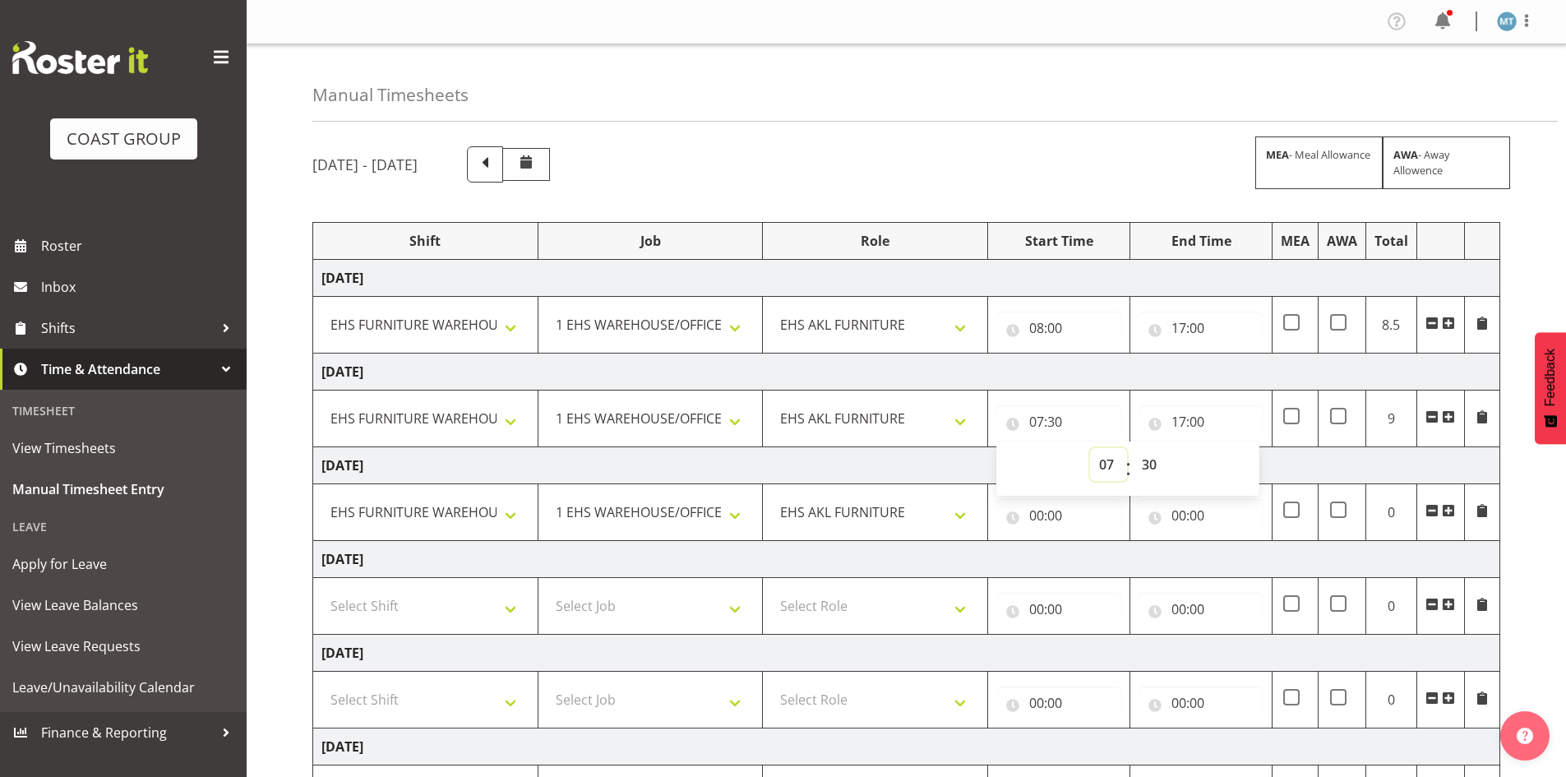
select select "8"
click at [1090, 448] on select "00 01 02 03 04 05 06 07 08 09 10 11 12 13 14 15 16 17 18 19 20 21 22 23" at bounding box center [1108, 464] width 37 height 33
type input "08:30"
click at [1152, 467] on select "00 01 02 03 04 05 06 07 08 09 10 11 12 13 14 15 16 17 18 19 20 21 22 23 24 25 2…" at bounding box center [1151, 464] width 37 height 33
select select "0"
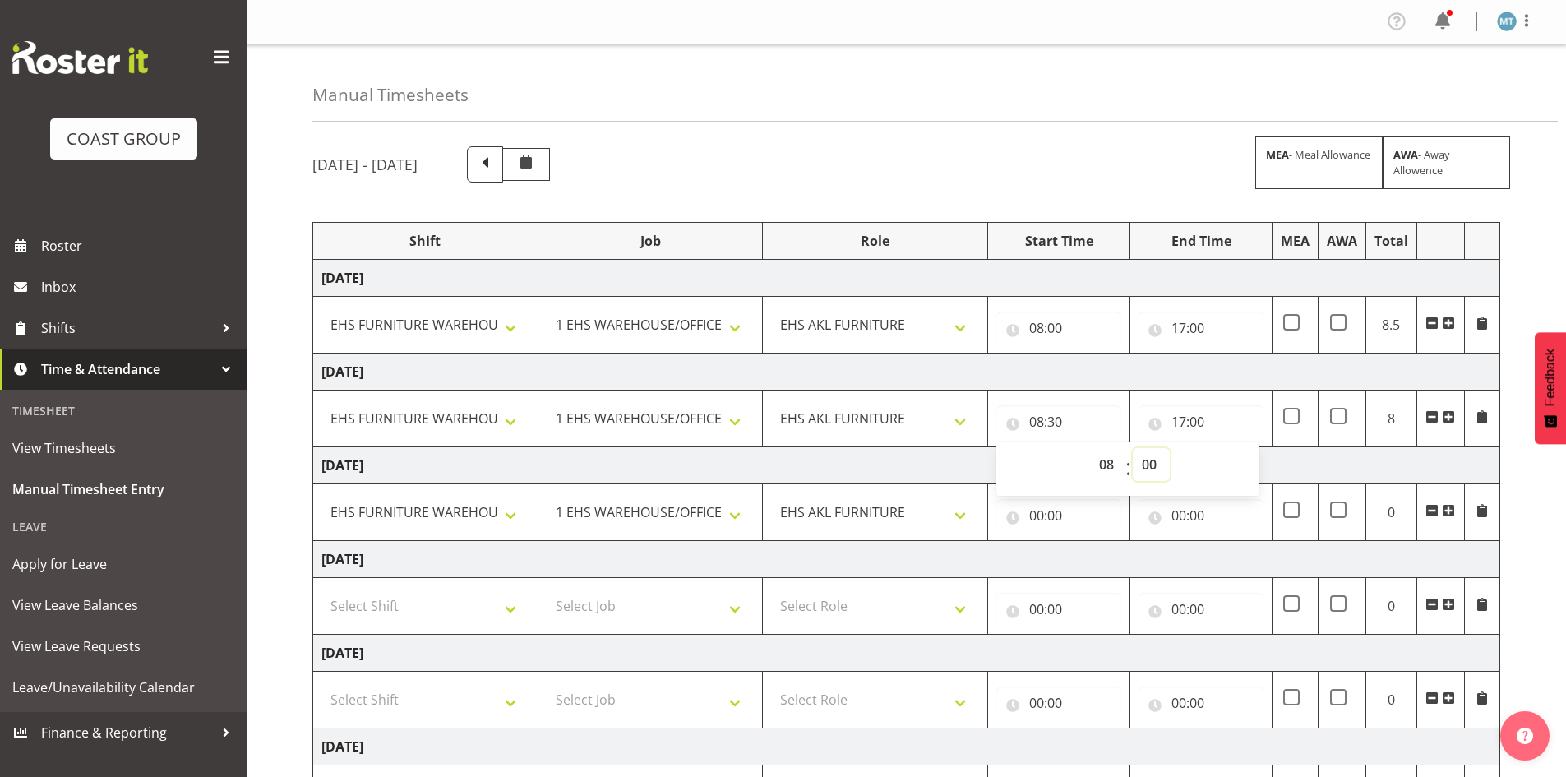
click at [1133, 448] on select "00 01 02 03 04 05 06 07 08 09 10 11 12 13 14 15 16 17 18 19 20 21 22 23 24 25 2…" at bounding box center [1151, 464] width 37 height 33
type input "08:00"
click at [981, 465] on td "Friday 3rd October 2025" at bounding box center [906, 465] width 1187 height 37
click at [1045, 511] on input "00:00" at bounding box center [1058, 515] width 125 height 33
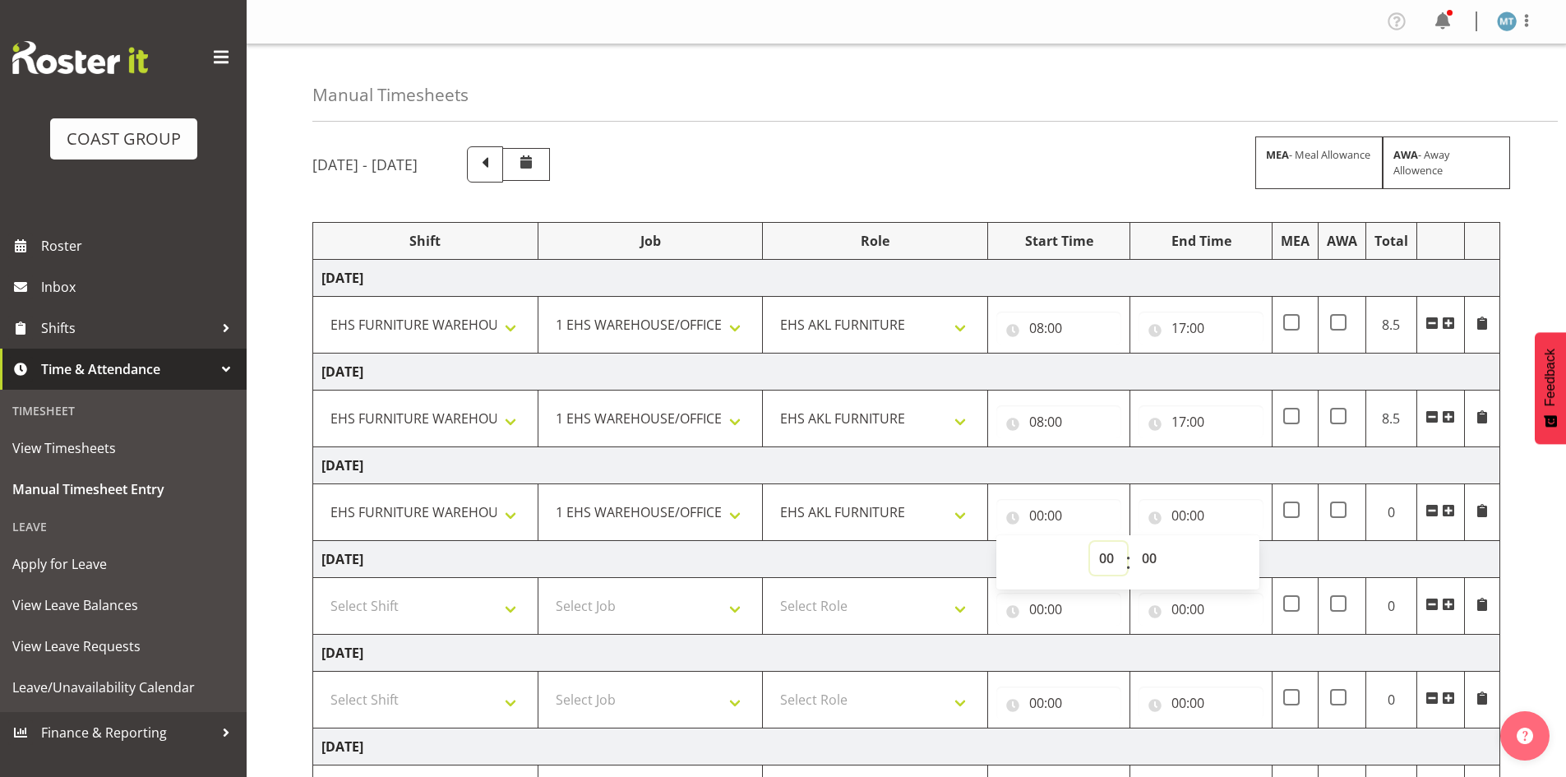
click at [1103, 555] on select "00 01 02 03 04 05 06 07 08 09 10 11 12 13 14 15 16 17 18 19 20 21 22 23" at bounding box center [1108, 558] width 37 height 33
select select "8"
click at [1090, 542] on select "00 01 02 03 04 05 06 07 08 09 10 11 12 13 14 15 16 17 18 19 20 21 22 23" at bounding box center [1108, 558] width 37 height 33
type input "08:00"
click at [1177, 521] on input "00:00" at bounding box center [1200, 515] width 125 height 33
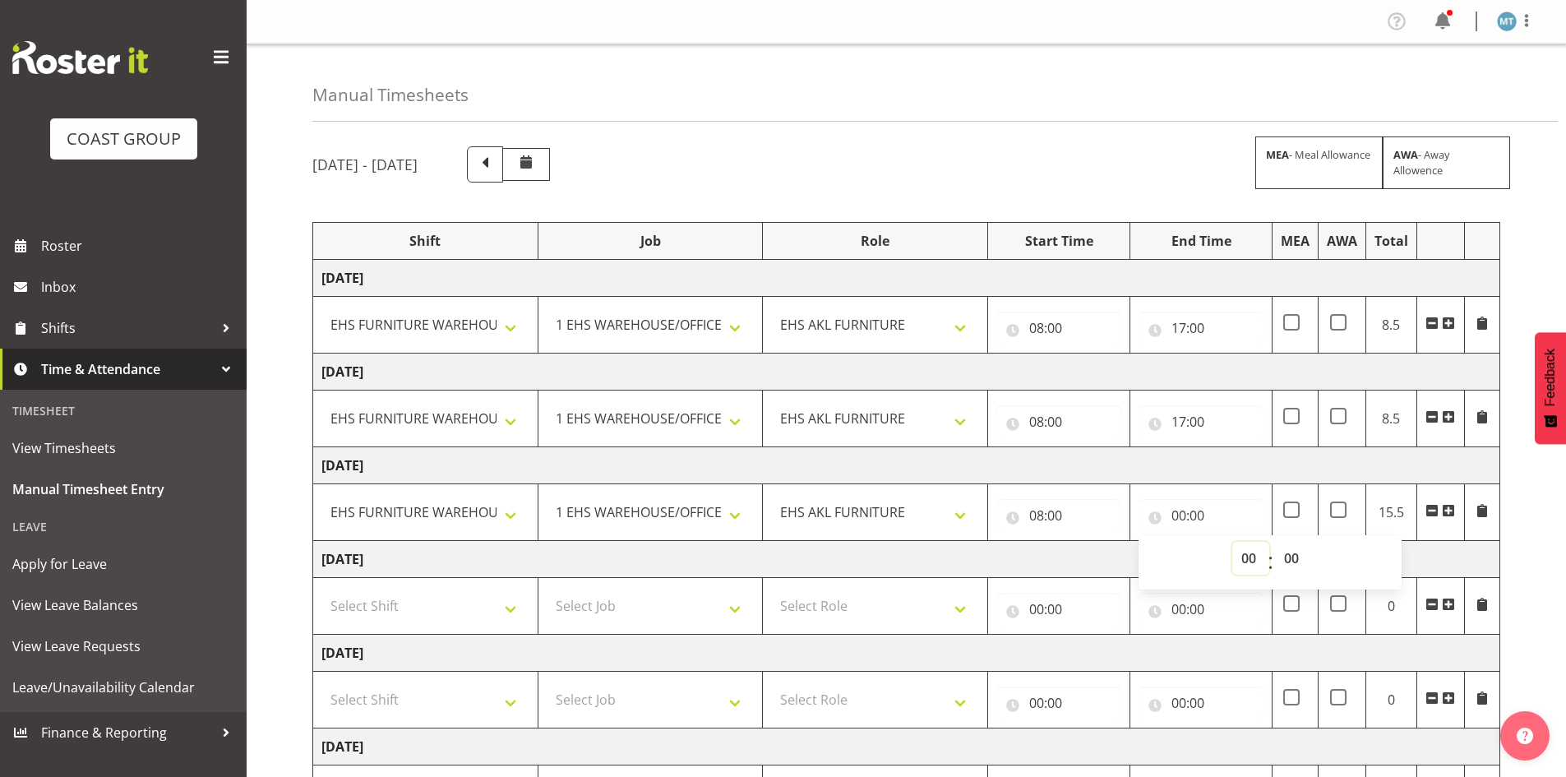
click at [1240, 556] on select "00 01 02 03 04 05 06 07 08 09 10 11 12 13 14 15 16 17 18 19 20 21 22 23" at bounding box center [1250, 558] width 37 height 33
select select "17"
click at [1232, 542] on select "00 01 02 03 04 05 06 07 08 09 10 11 12 13 14 15 16 17 18 19 20 21 22 23" at bounding box center [1250, 558] width 37 height 33
type input "17:00"
click at [1124, 551] on td "Saturday 4th October 2025" at bounding box center [906, 559] width 1187 height 37
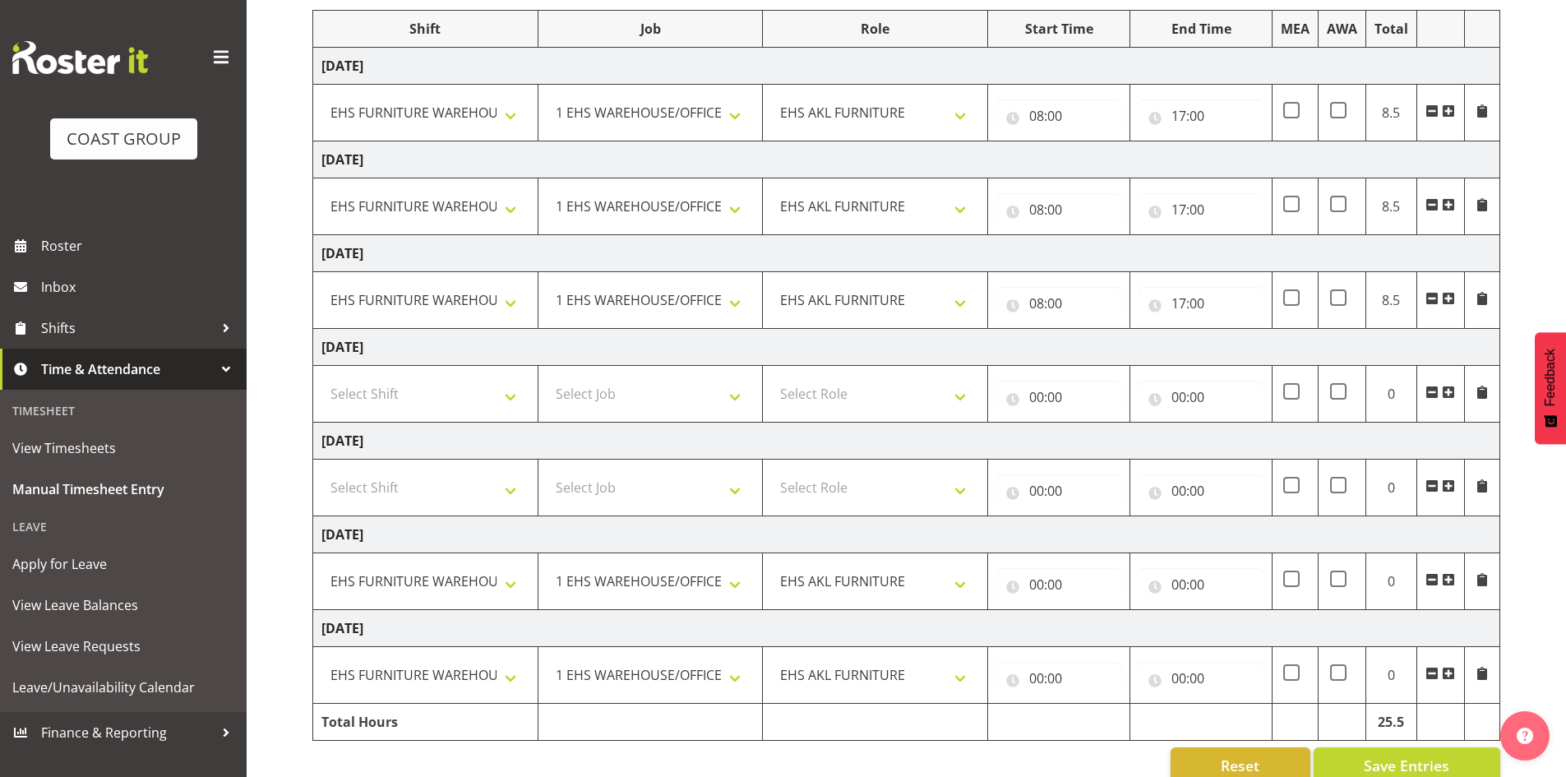
scroll to position [243, 0]
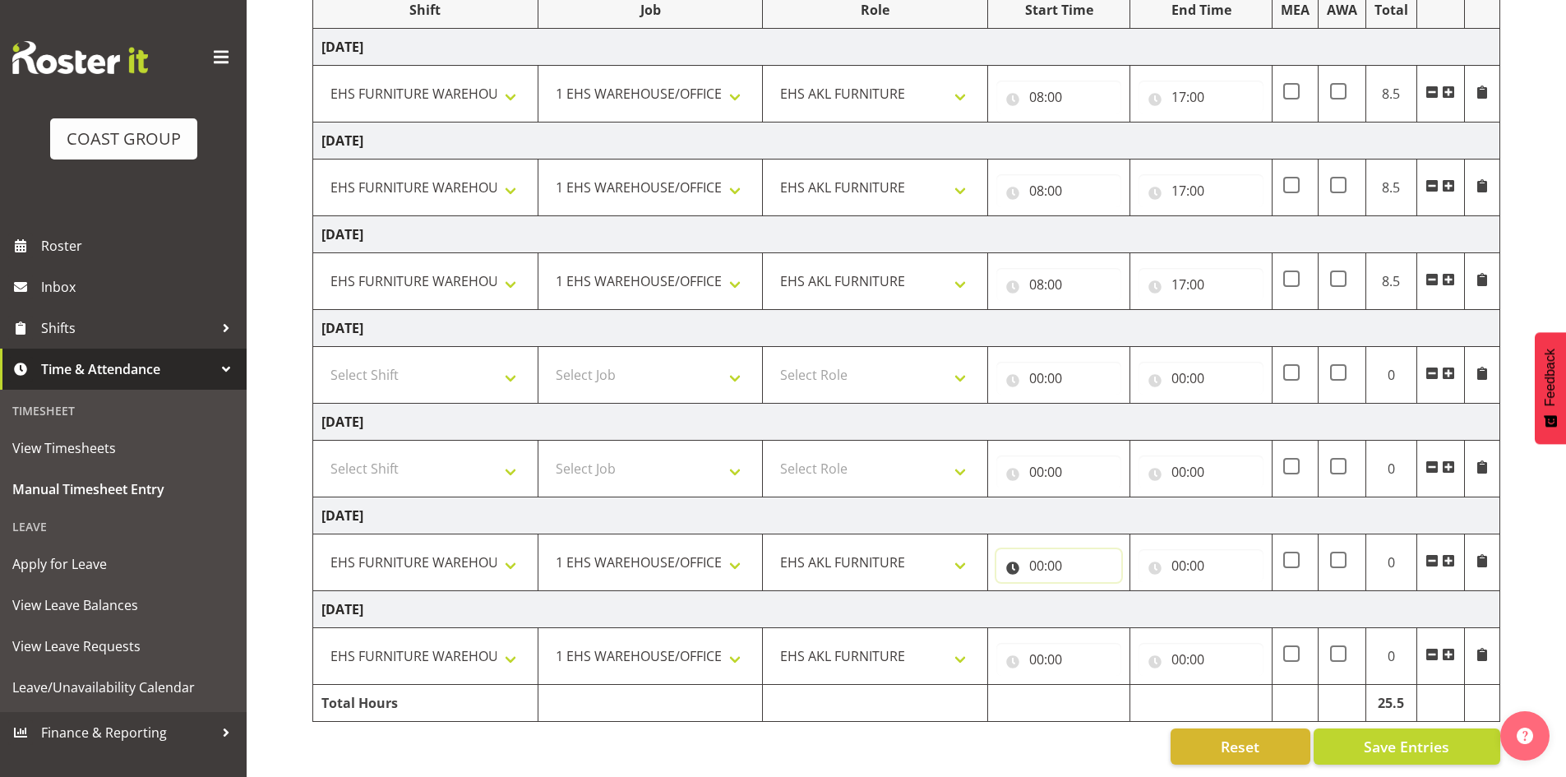
click at [1039, 556] on input "00:00" at bounding box center [1058, 565] width 125 height 33
click at [1099, 596] on select "00 01 02 03 04 05 06 07 08 09 10 11 12 13 14 15 16 17 18 19 20 21 22 23" at bounding box center [1108, 608] width 37 height 33
select select "7"
click at [1090, 592] on select "00 01 02 03 04 05 06 07 08 09 10 11 12 13 14 15 16 17 18 19 20 21 22 23" at bounding box center [1108, 608] width 37 height 33
type input "07:00"
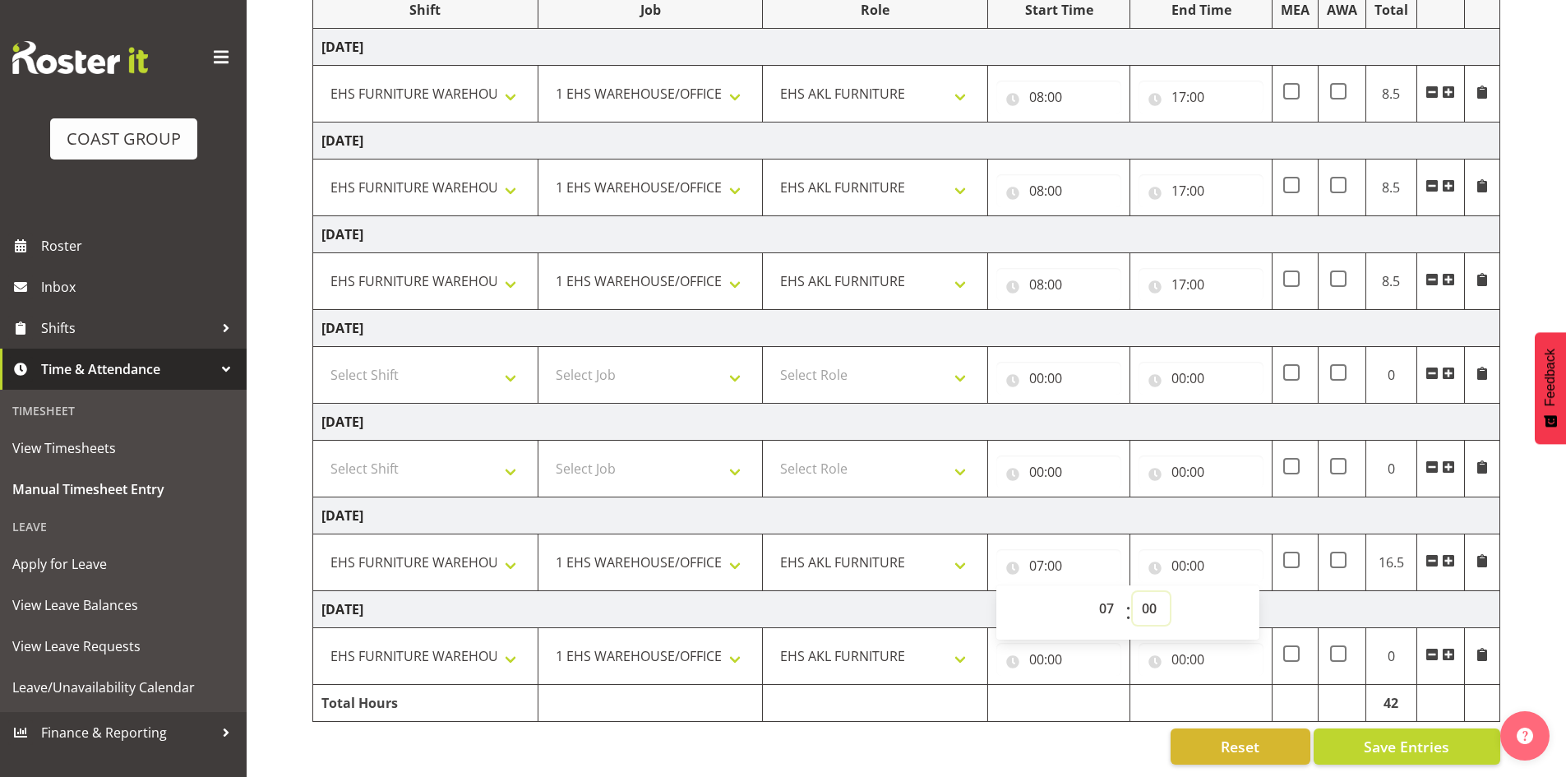
click at [1158, 592] on select "00 01 02 03 04 05 06 07 08 09 10 11 12 13 14 15 16 17 18 19 20 21 22 23 24 25 2…" at bounding box center [1151, 608] width 37 height 33
select select "30"
click at [1133, 592] on select "00 01 02 03 04 05 06 07 08 09 10 11 12 13 14 15 16 17 18 19 20 21 22 23 24 25 2…" at bounding box center [1151, 608] width 37 height 33
type input "07:30"
click at [1170, 554] on input "00:00" at bounding box center [1200, 565] width 125 height 33
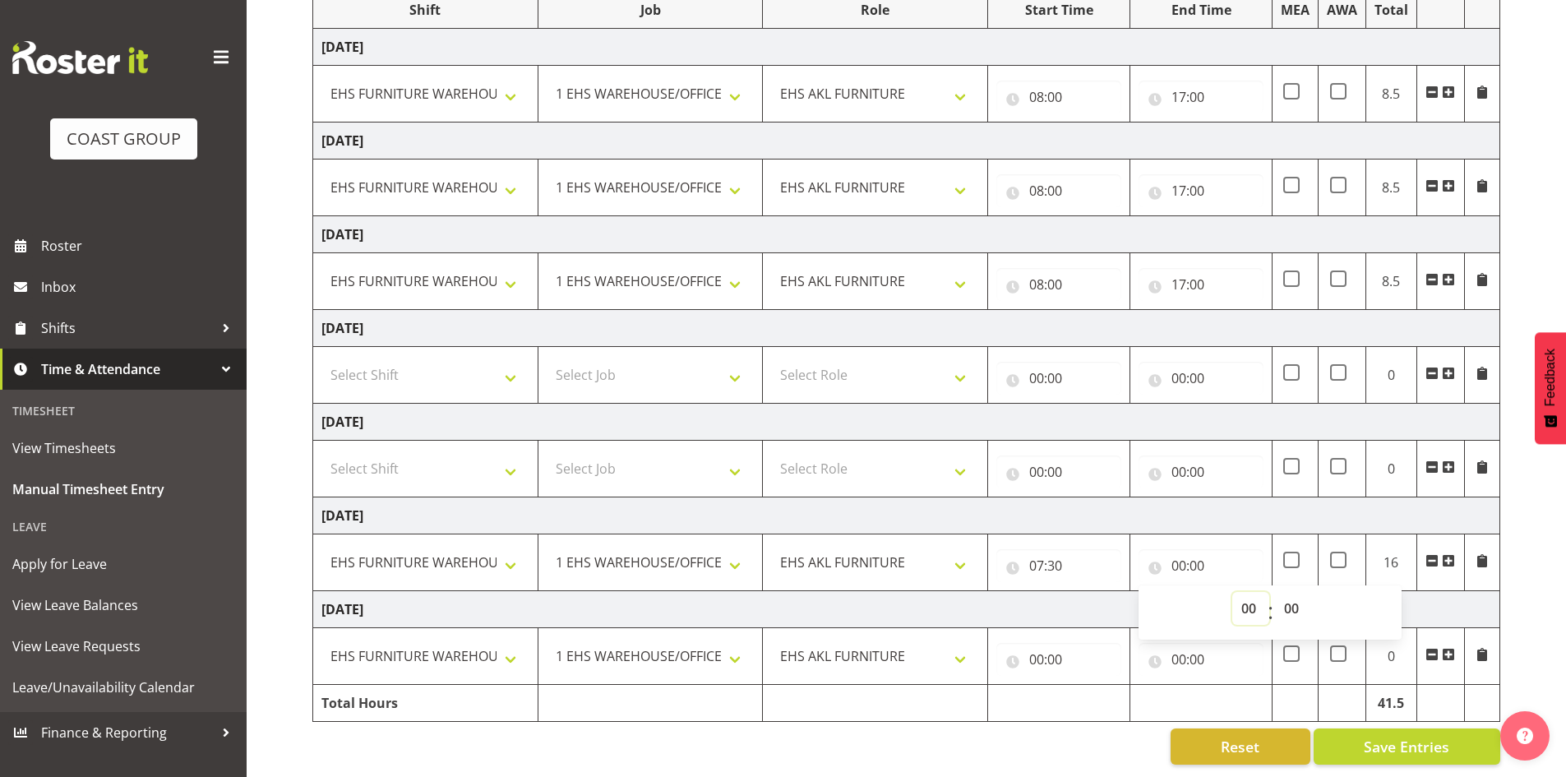
click at [1248, 596] on select "00 01 02 03 04 05 06 07 08 09 10 11 12 13 14 15 16 17 18 19 20 21 22 23" at bounding box center [1250, 608] width 37 height 33
select select "16"
click at [1232, 592] on select "00 01 02 03 04 05 06 07 08 09 10 11 12 13 14 15 16 17 18 19 20 21 22 23" at bounding box center [1250, 608] width 37 height 33
type input "16:00"
click at [1042, 271] on input "08:00" at bounding box center [1058, 284] width 125 height 33
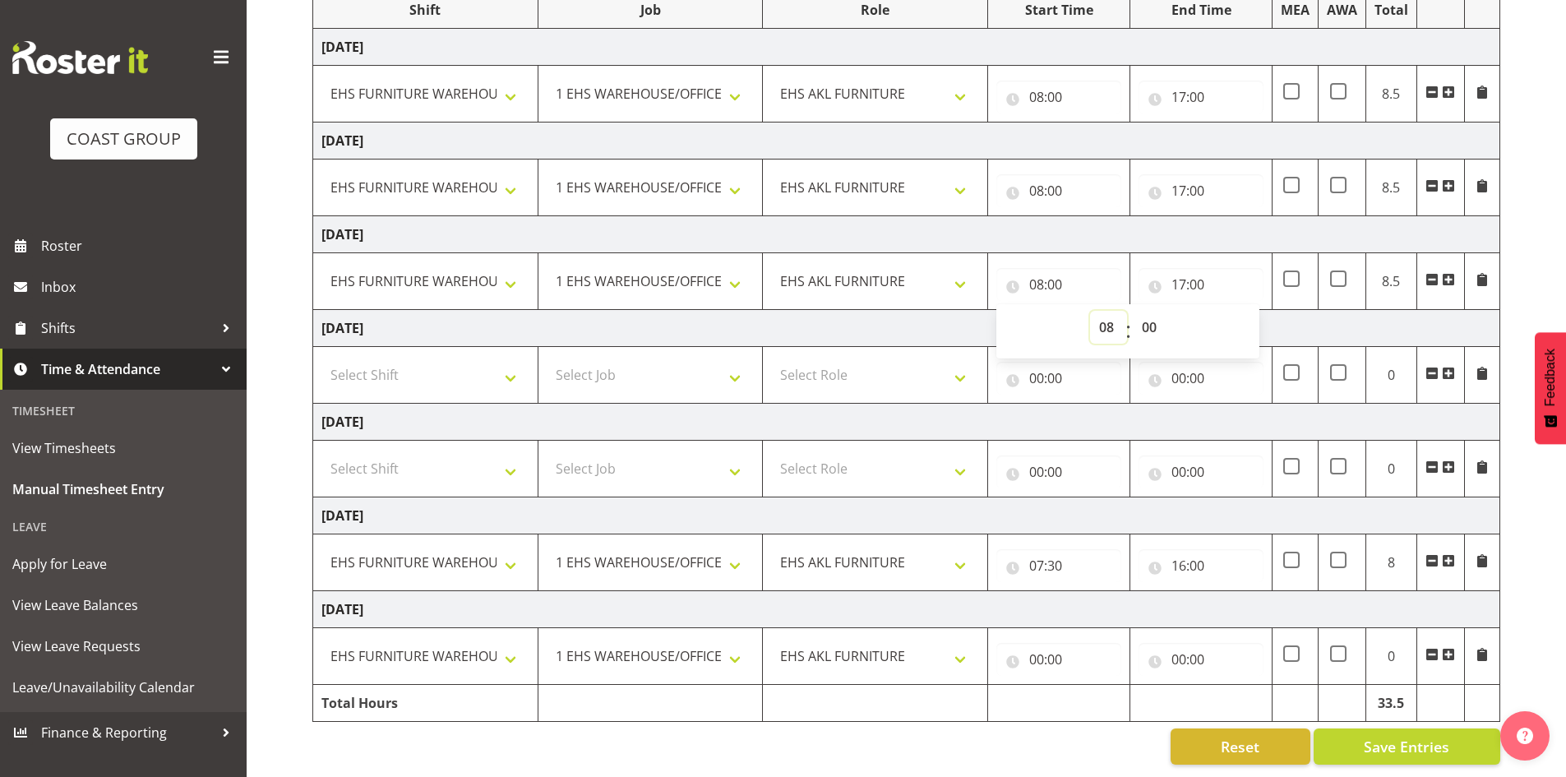
click at [1108, 311] on select "00 01 02 03 04 05 06 07 08 09 10 11 12 13 14 15 16 17 18 19 20 21 22 23" at bounding box center [1108, 327] width 37 height 33
select select "7"
click at [1090, 311] on select "00 01 02 03 04 05 06 07 08 09 10 11 12 13 14 15 16 17 18 19 20 21 22 23" at bounding box center [1108, 327] width 37 height 33
type input "07:00"
click at [1157, 311] on select "00 01 02 03 04 05 06 07 08 09 10 11 12 13 14 15 16 17 18 19 20 21 22 23 24 25 2…" at bounding box center [1151, 327] width 37 height 33
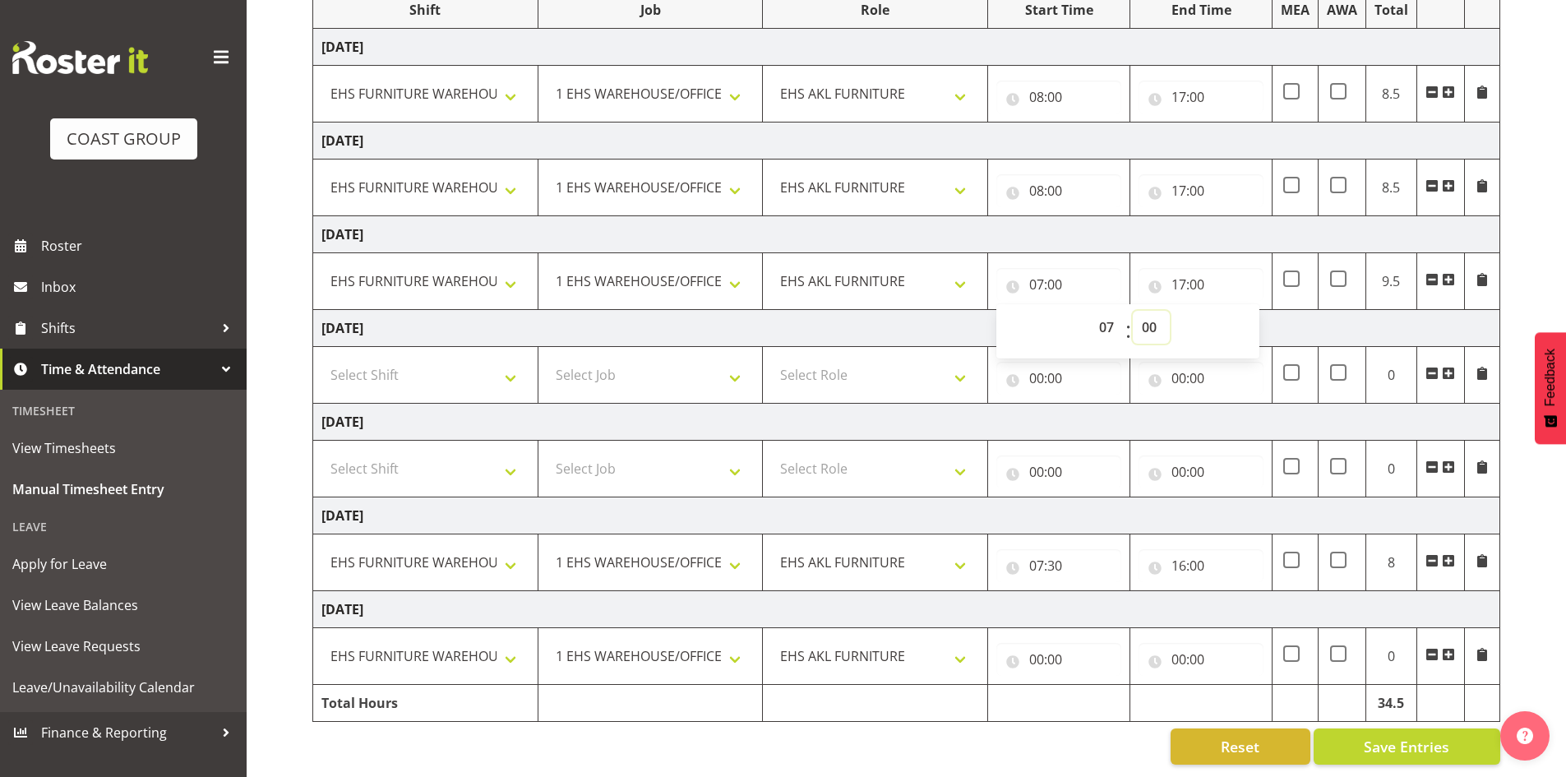
click at [1154, 319] on select "00 01 02 03 04 05 06 07 08 09 10 11 12 13 14 15 16 17 18 19 20 21 22 23 24 25 2…" at bounding box center [1151, 327] width 37 height 33
select select "30"
click at [1133, 311] on select "00 01 02 03 04 05 06 07 08 09 10 11 12 13 14 15 16 17 18 19 20 21 22 23 24 25 2…" at bounding box center [1151, 327] width 37 height 33
type input "07:30"
click at [1127, 602] on td "Tuesday 7th October 2025" at bounding box center [906, 609] width 1187 height 37
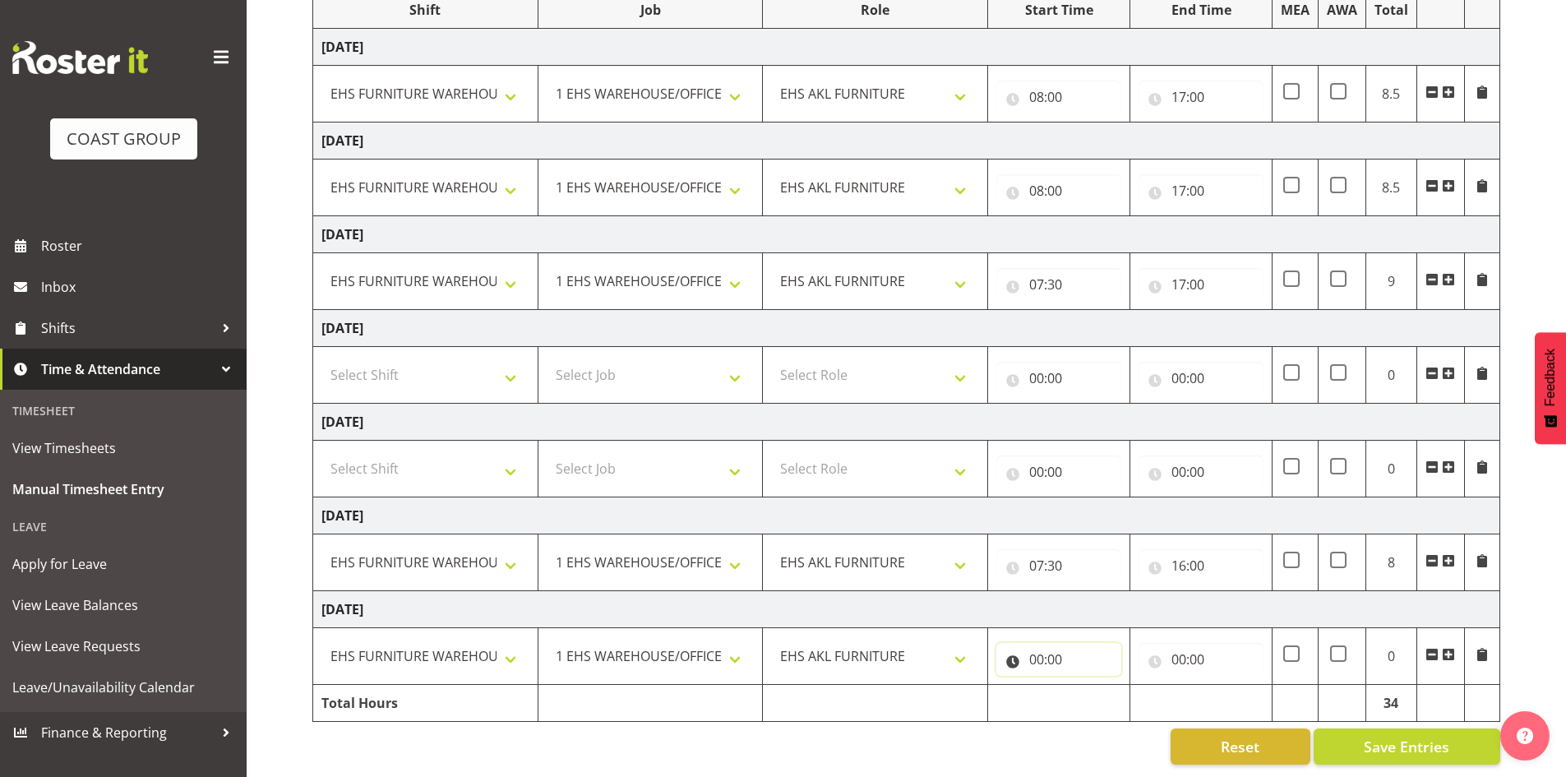
click at [1041, 643] on input "00:00" at bounding box center [1058, 659] width 125 height 33
click at [1103, 688] on select "00 01 02 03 04 05 06 07 08 09 10 11 12 13 14 15 16 17 18 19 20 21 22 23" at bounding box center [1108, 702] width 37 height 33
select select "7"
click at [1090, 686] on select "00 01 02 03 04 05 06 07 08 09 10 11 12 13 14 15 16 17 18 19 20 21 22 23" at bounding box center [1108, 702] width 37 height 33
type input "07:00"
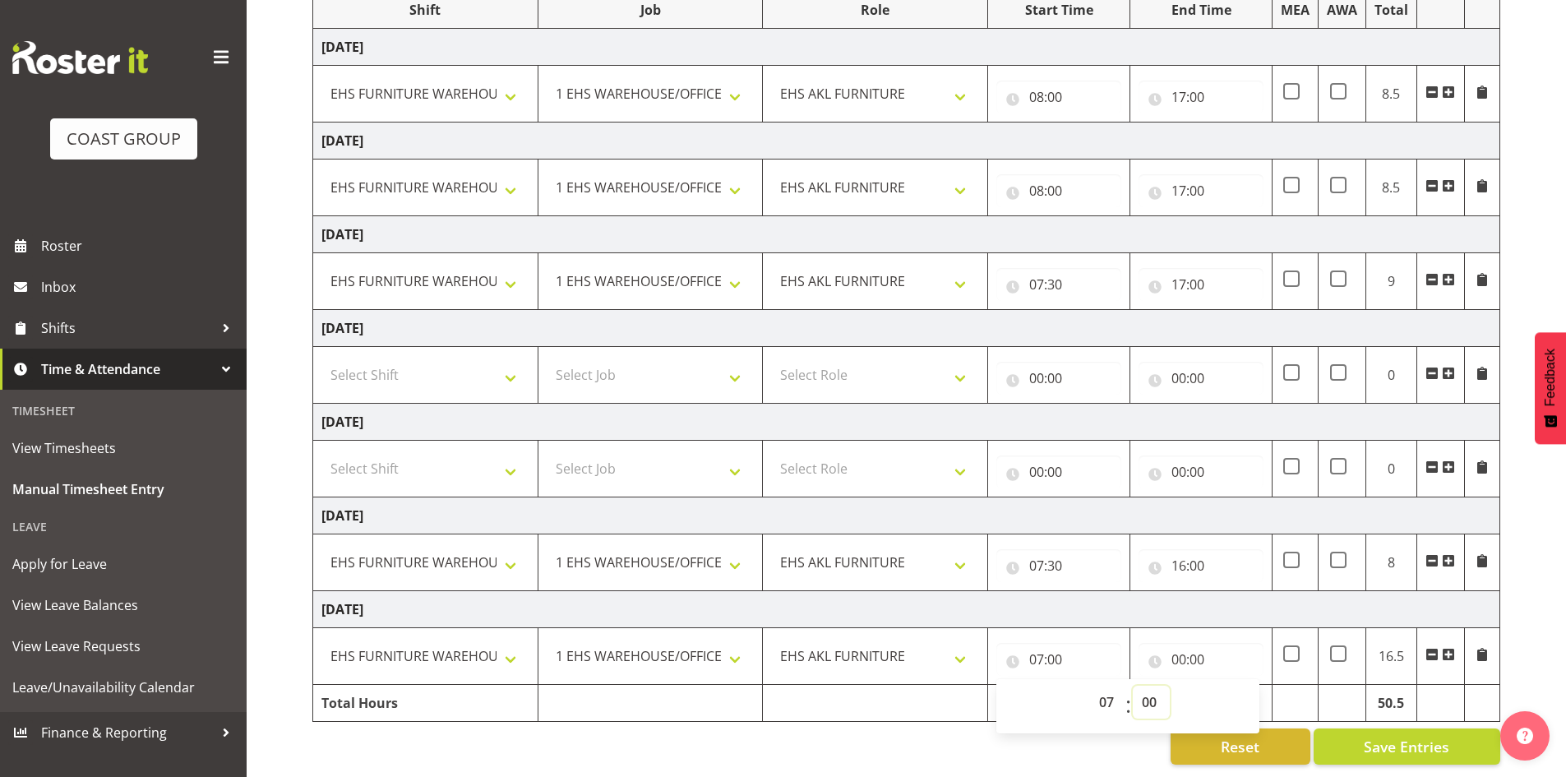
click at [1150, 689] on select "00 01 02 03 04 05 06 07 08 09 10 11 12 13 14 15 16 17 18 19 20 21 22 23 24 25 2…" at bounding box center [1151, 702] width 37 height 33
select select "30"
click at [1133, 686] on select "00 01 02 03 04 05 06 07 08 09 10 11 12 13 14 15 16 17 18 19 20 21 22 23 24 25 2…" at bounding box center [1151, 702] width 37 height 33
type input "07:30"
click at [1176, 648] on input "00:00" at bounding box center [1200, 659] width 125 height 33
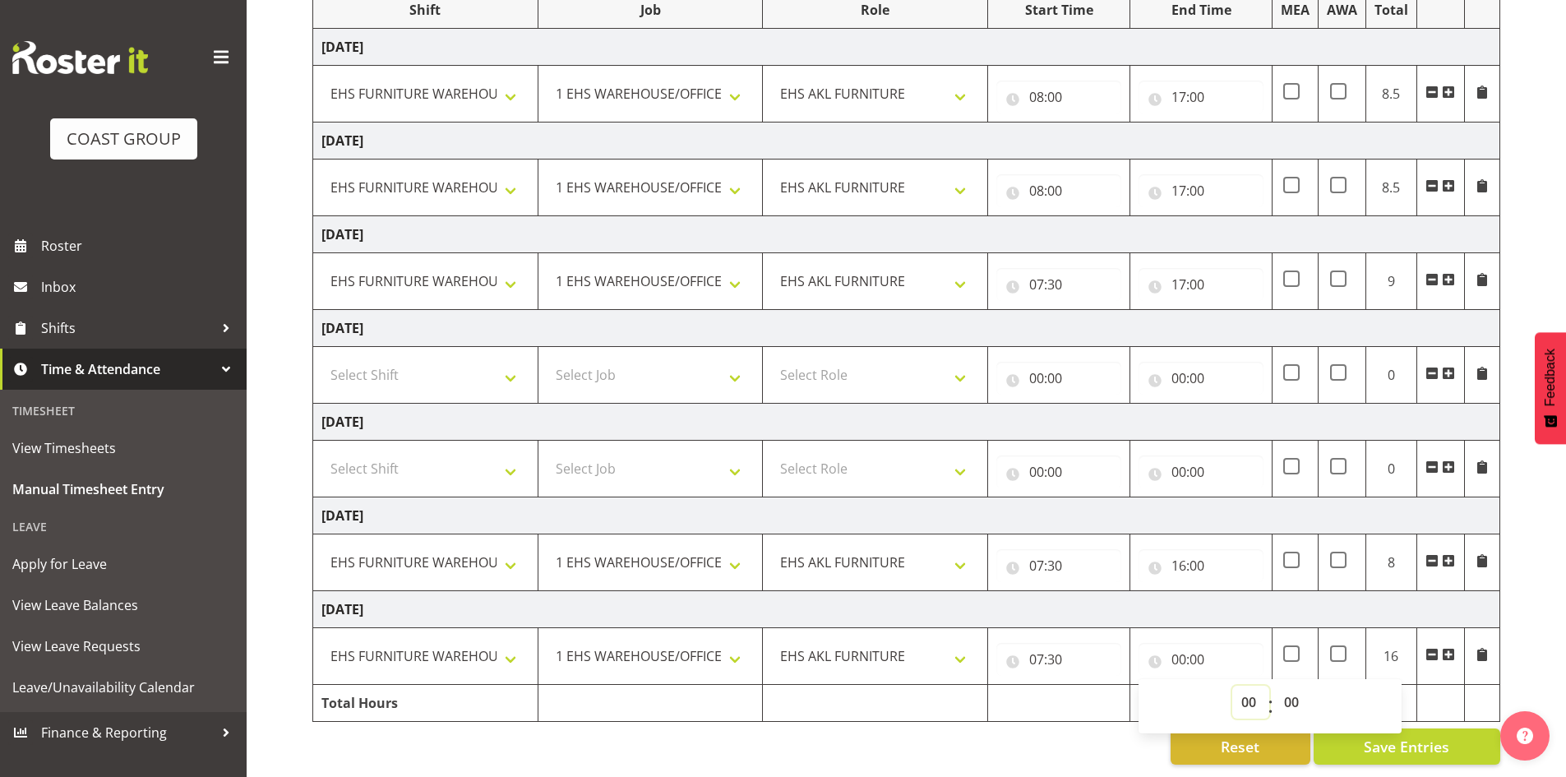
click at [1251, 690] on select "00 01 02 03 04 05 06 07 08 09 10 11 12 13 14 15 16 17 18 19 20 21 22 23" at bounding box center [1250, 702] width 37 height 33
select select "17"
click at [1232, 686] on select "00 01 02 03 04 05 06 07 08 09 10 11 12 13 14 15 16 17 18 19 20 21 22 23" at bounding box center [1250, 702] width 37 height 33
type input "17:00"
click at [1173, 591] on td "Tuesday 7th October 2025" at bounding box center [906, 609] width 1187 height 37
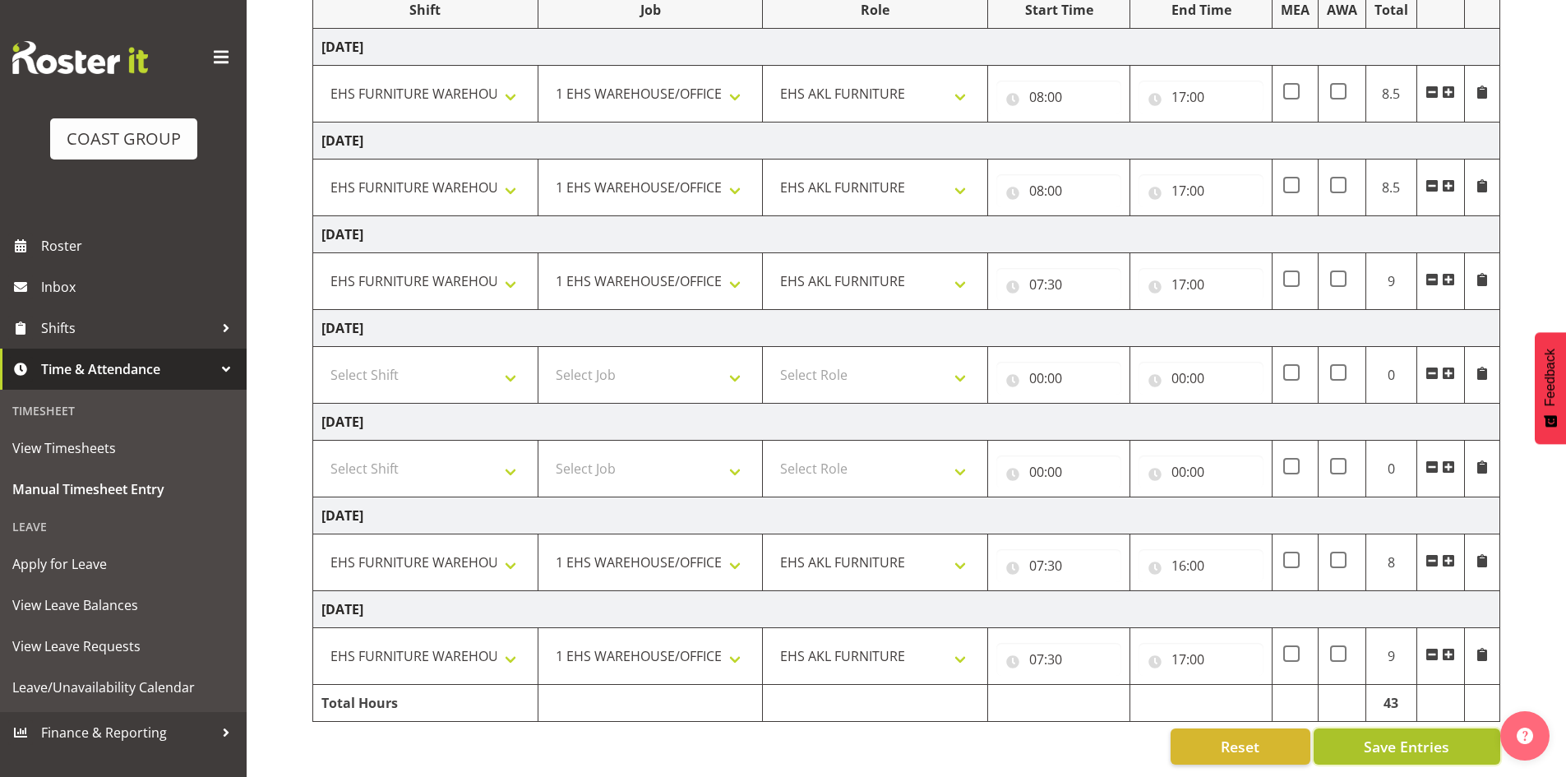
click at [1363, 729] on button "Save Entries" at bounding box center [1407, 746] width 187 height 36
